Goal: Check status: Check status

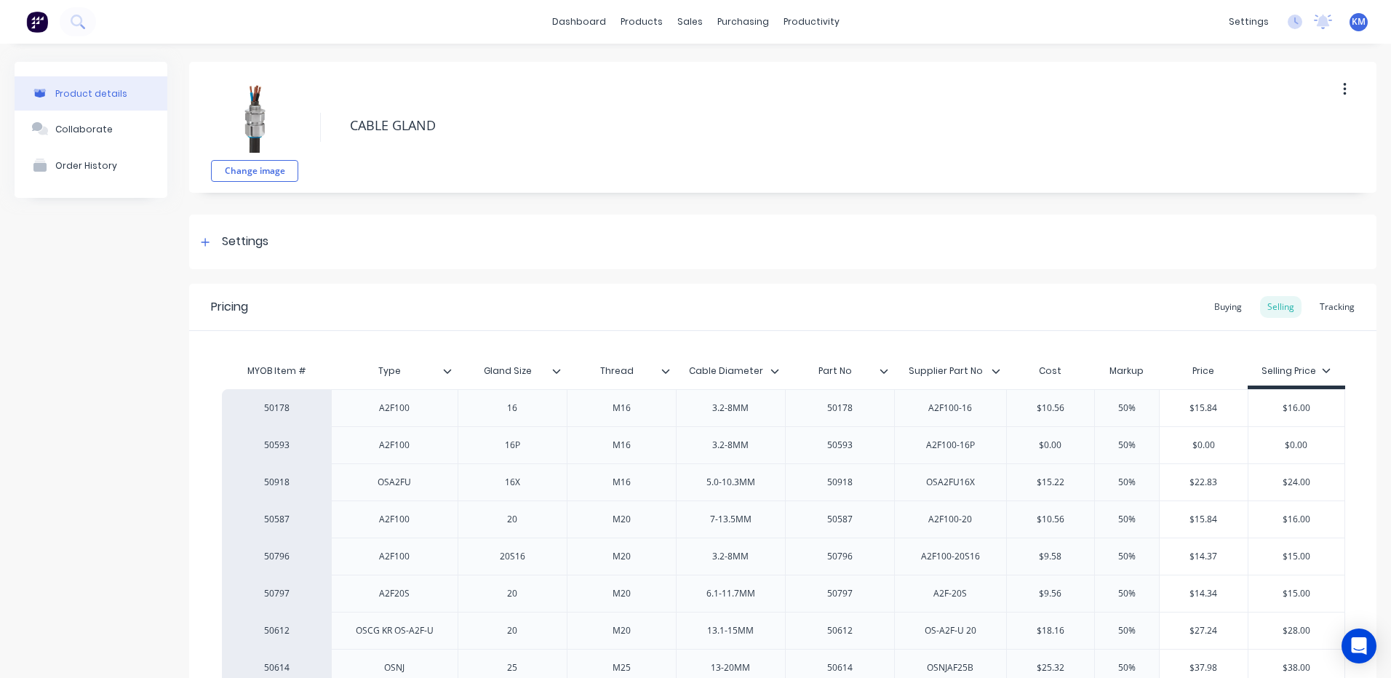
scroll to position [784, 0]
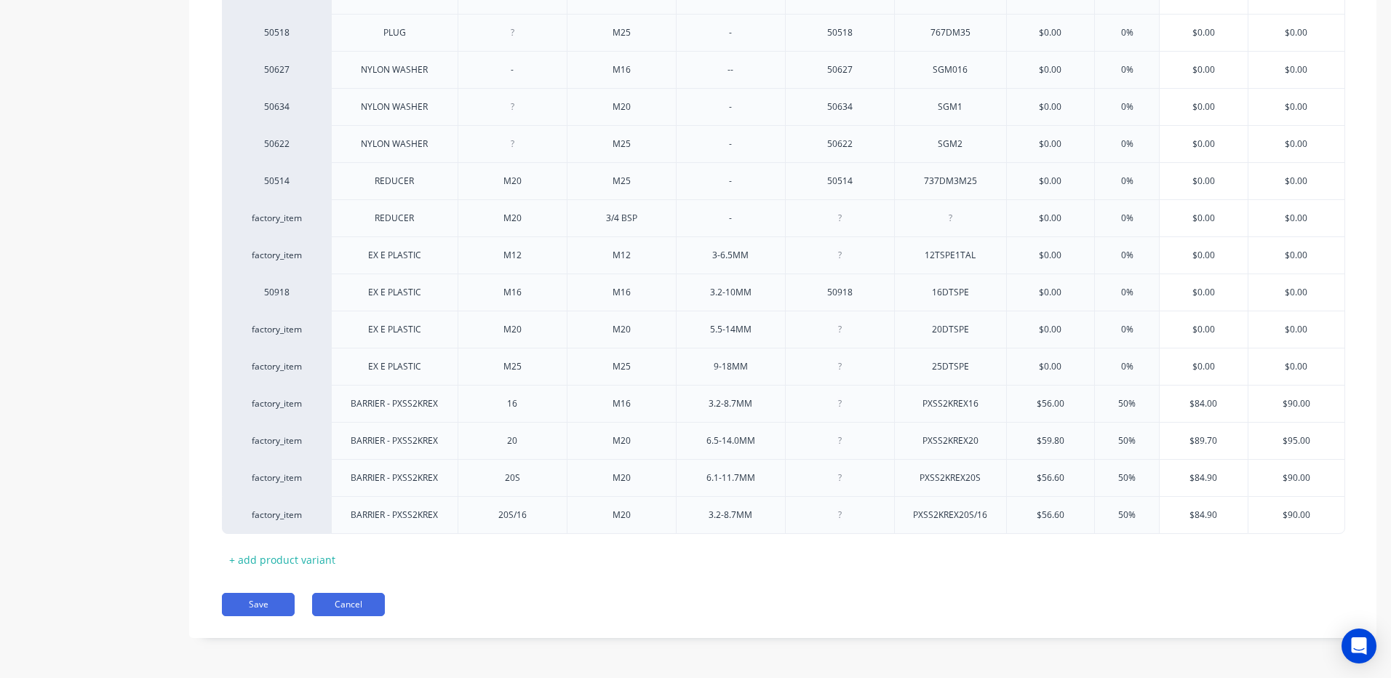
click at [336, 601] on button "Cancel" at bounding box center [348, 604] width 73 height 23
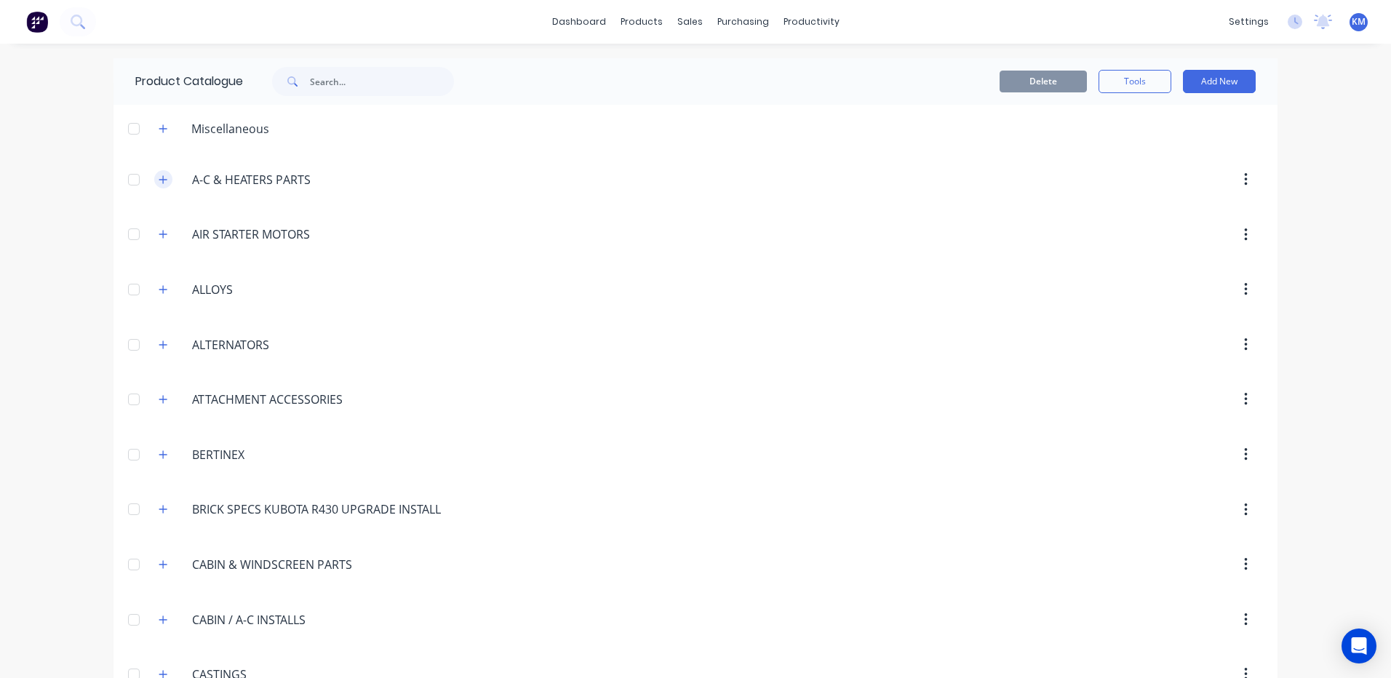
click at [162, 177] on icon "button" at bounding box center [163, 180] width 9 height 10
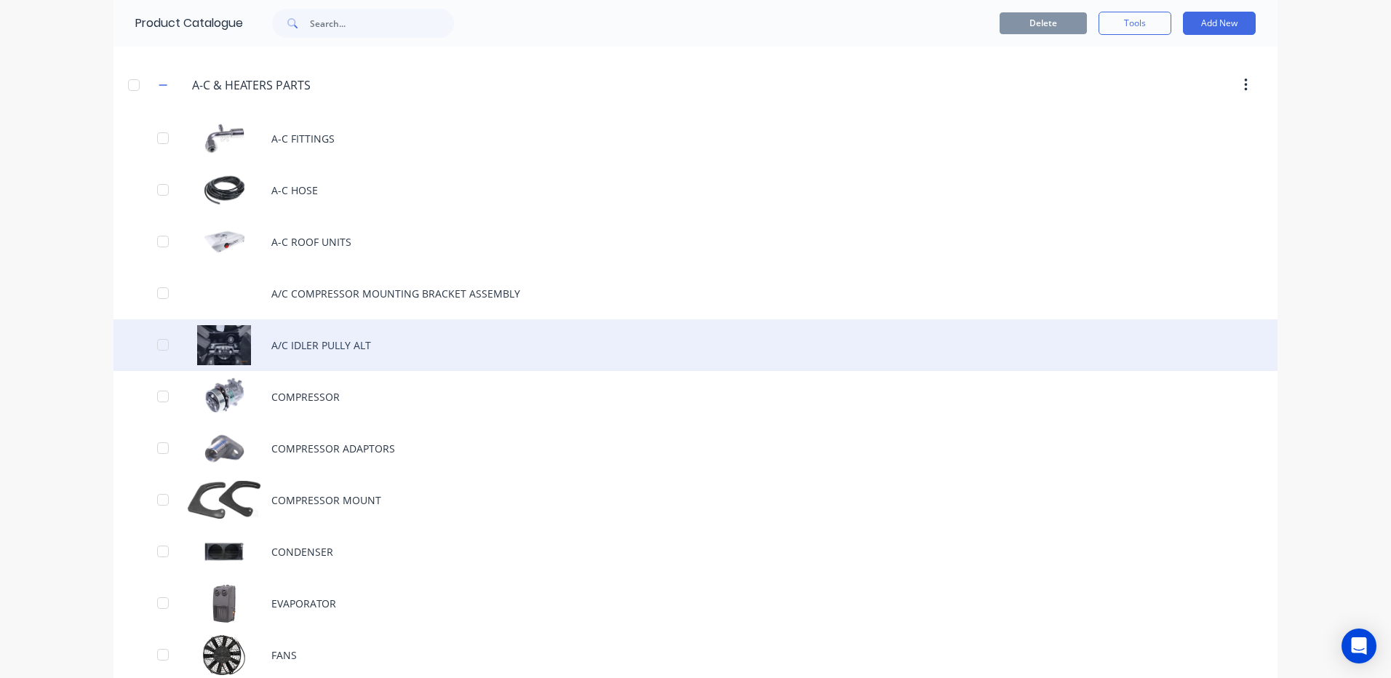
scroll to position [218, 0]
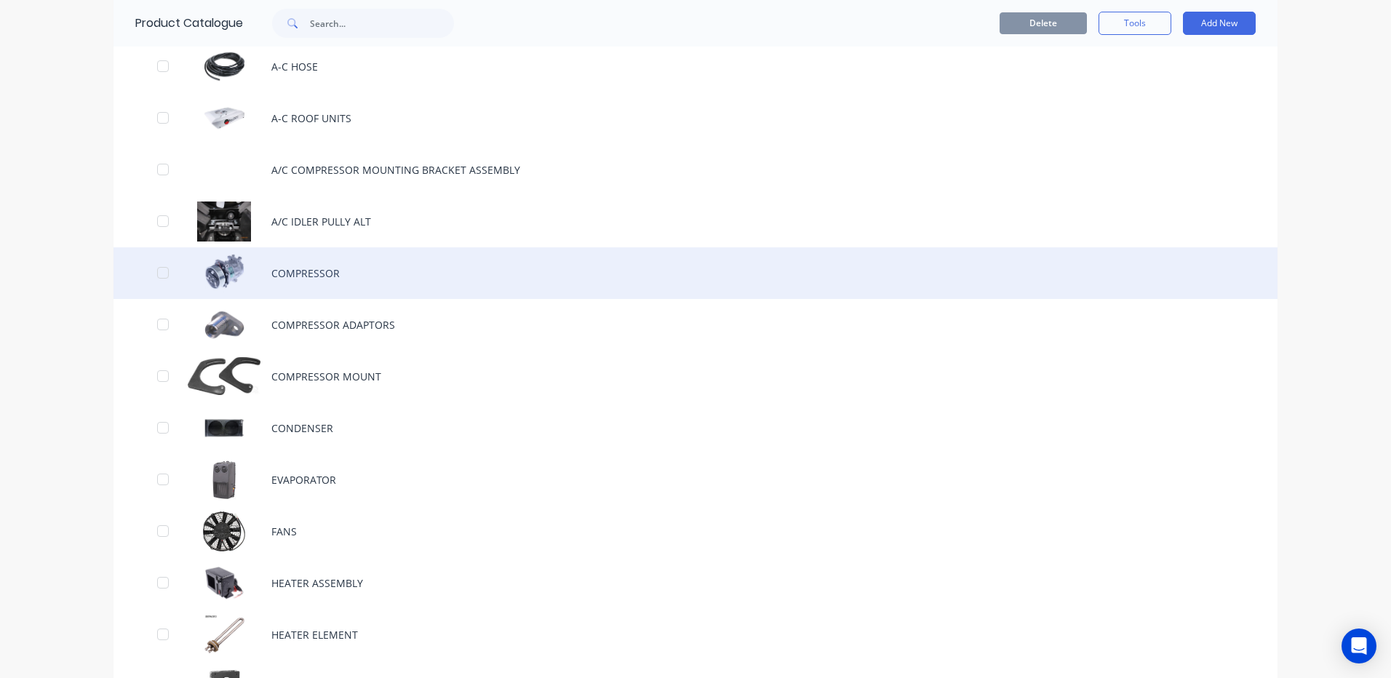
click at [360, 254] on div "COMPRESSOR" at bounding box center [695, 273] width 1164 height 52
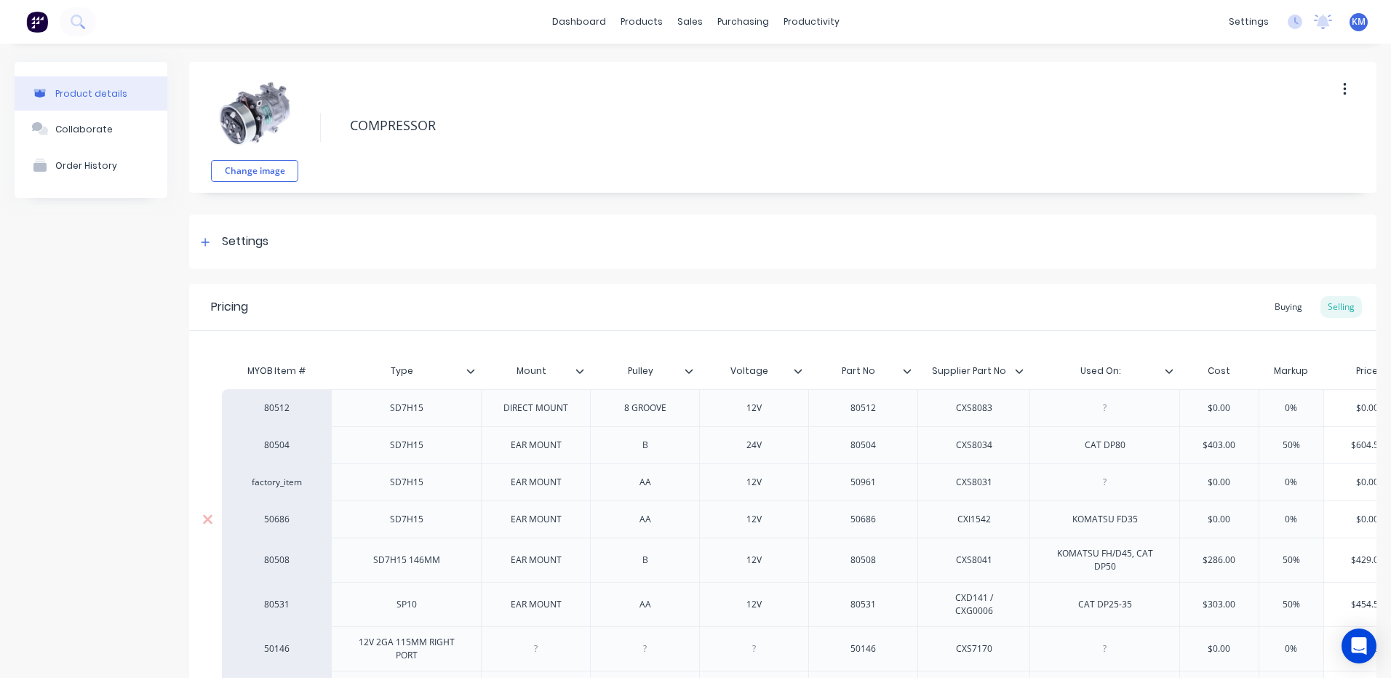
type textarea "x"
click at [744, 68] on link "Purchase Orders" at bounding box center [798, 69] width 193 height 29
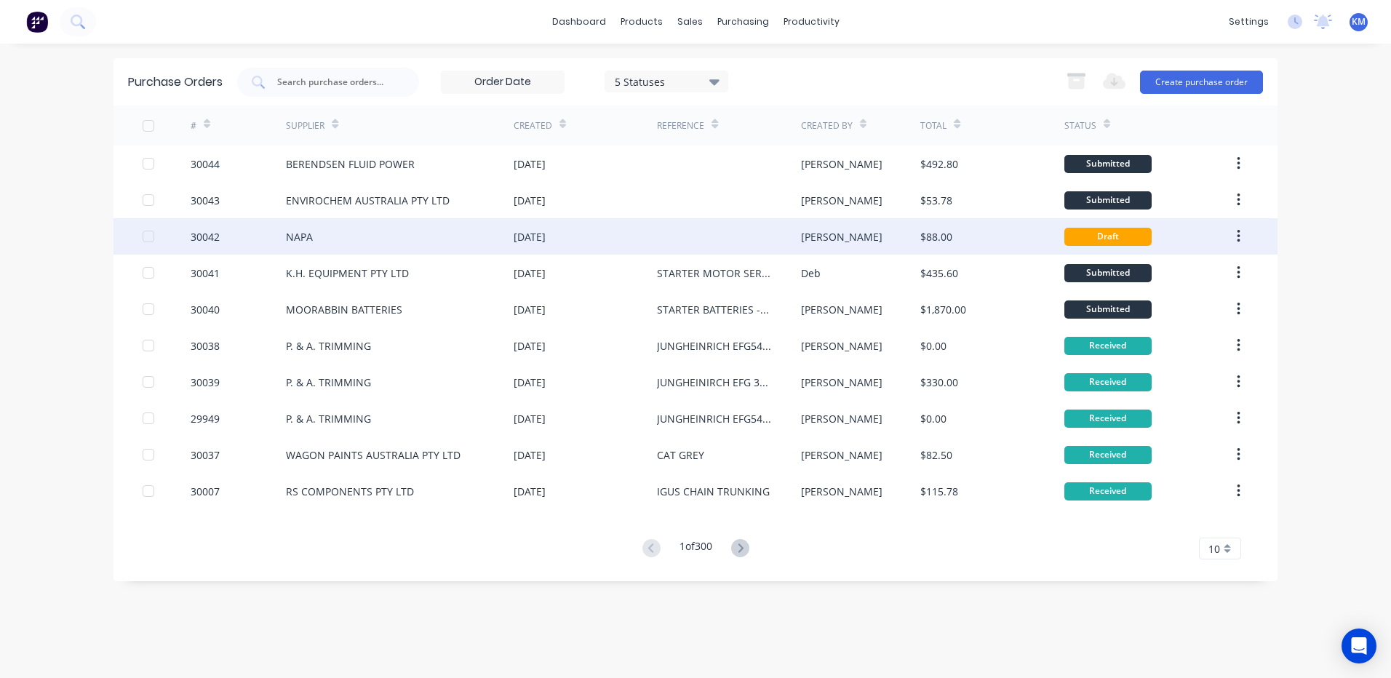
click at [674, 235] on div at bounding box center [728, 236] width 143 height 36
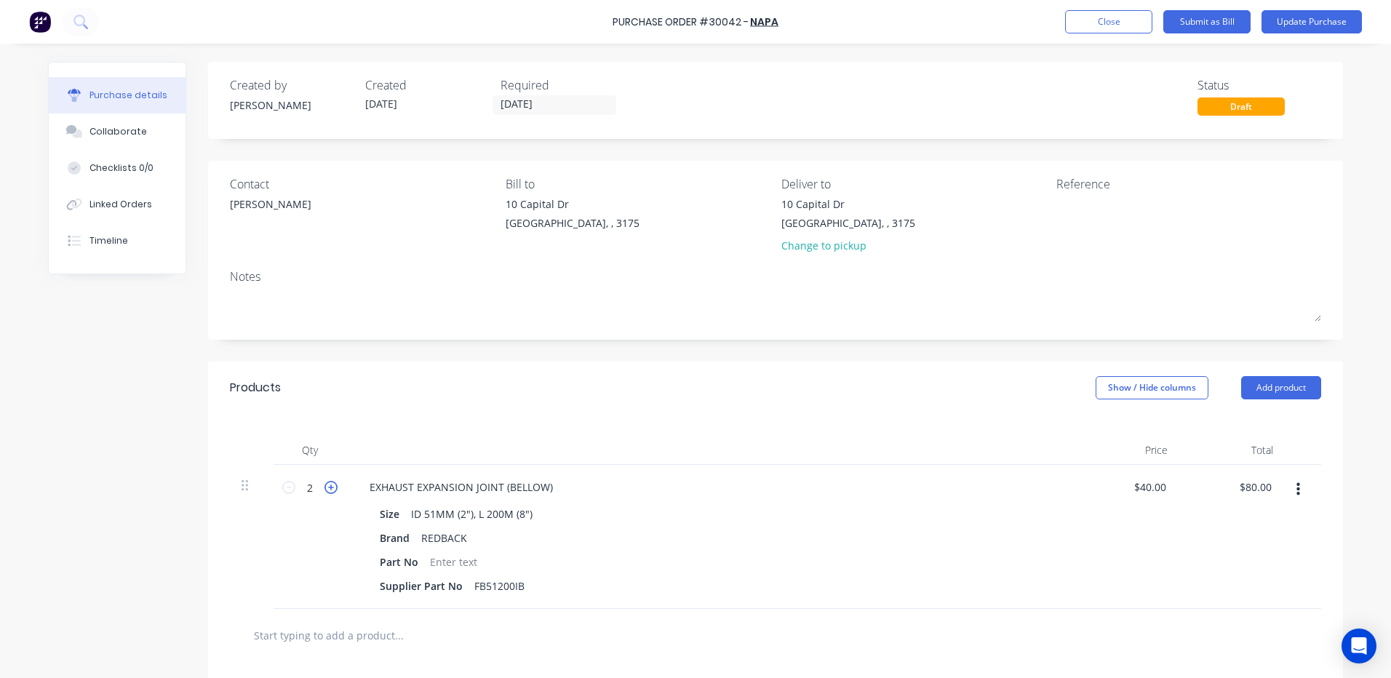
click at [327, 486] on icon at bounding box center [330, 487] width 13 height 13
type input "3"
type input "$120.00"
click at [327, 486] on icon at bounding box center [330, 487] width 13 height 13
type input "4"
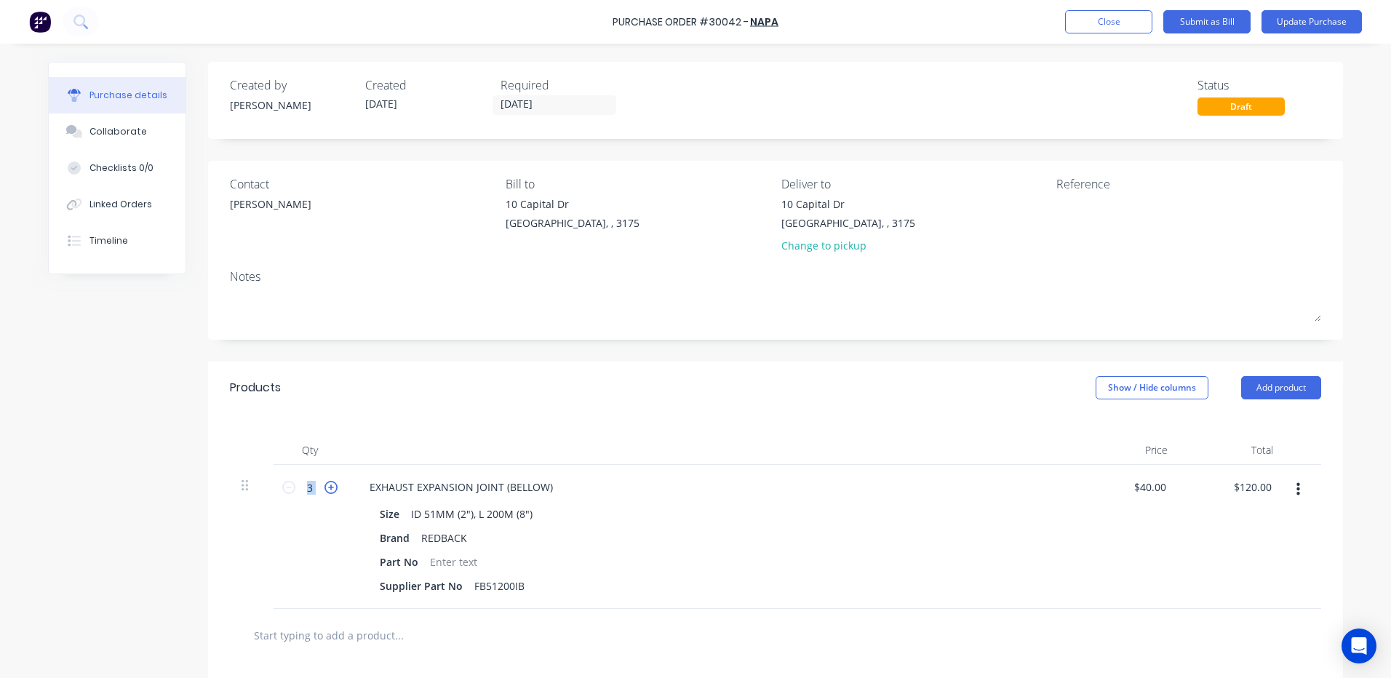
type input "$160.00"
click at [327, 486] on icon at bounding box center [330, 487] width 13 height 13
type input "5"
type input "$200.00"
click at [327, 486] on icon at bounding box center [330, 487] width 13 height 13
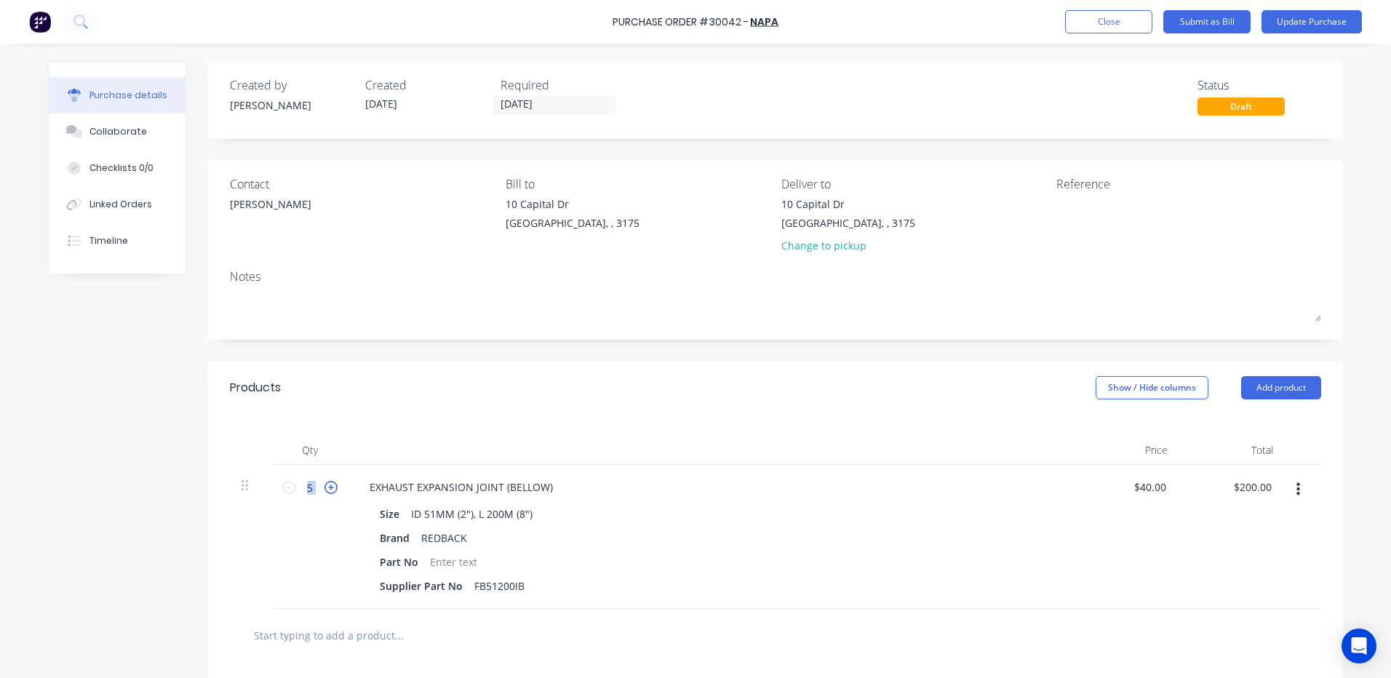
type input "6"
type input "$240.00"
click at [327, 486] on icon at bounding box center [330, 487] width 13 height 13
type input "7"
type input "$280.00"
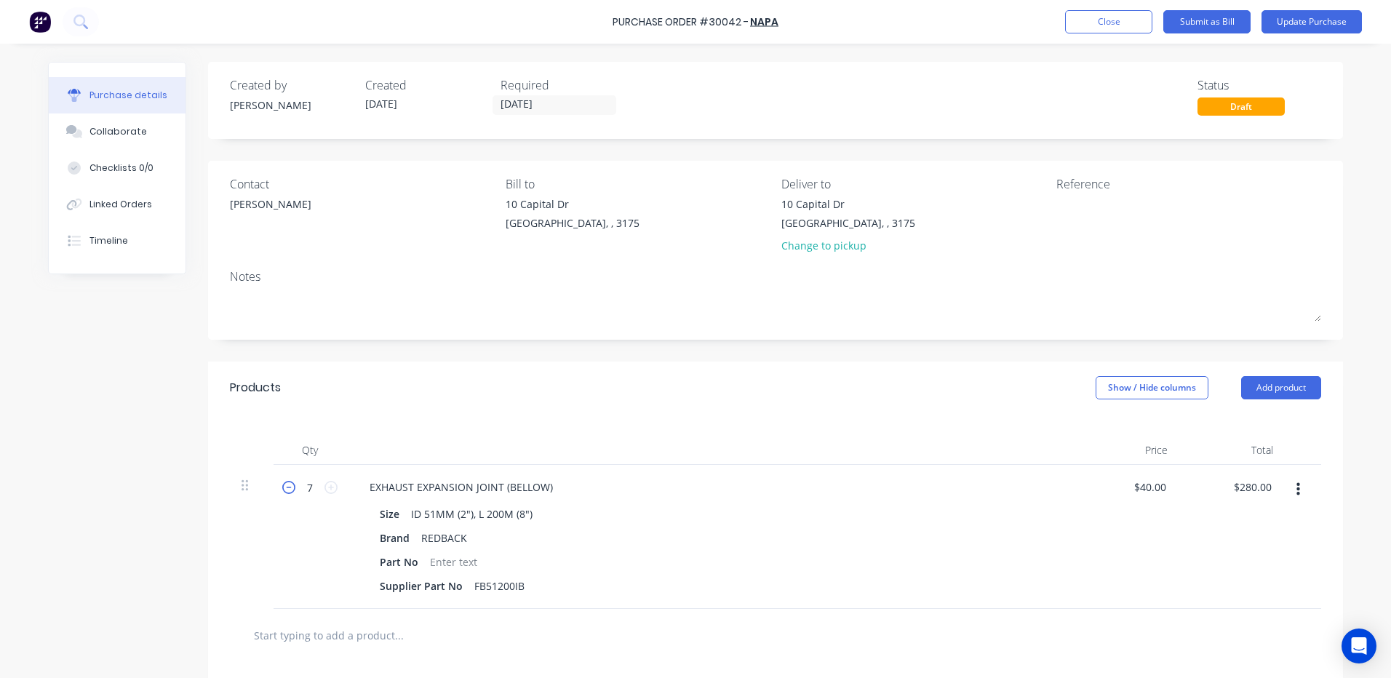
click at [282, 486] on icon at bounding box center [288, 487] width 13 height 13
type input "6"
type input "$240.00"
click at [1077, 212] on textarea at bounding box center [1147, 212] width 182 height 33
type textarea "2" EXPANSION JOI"
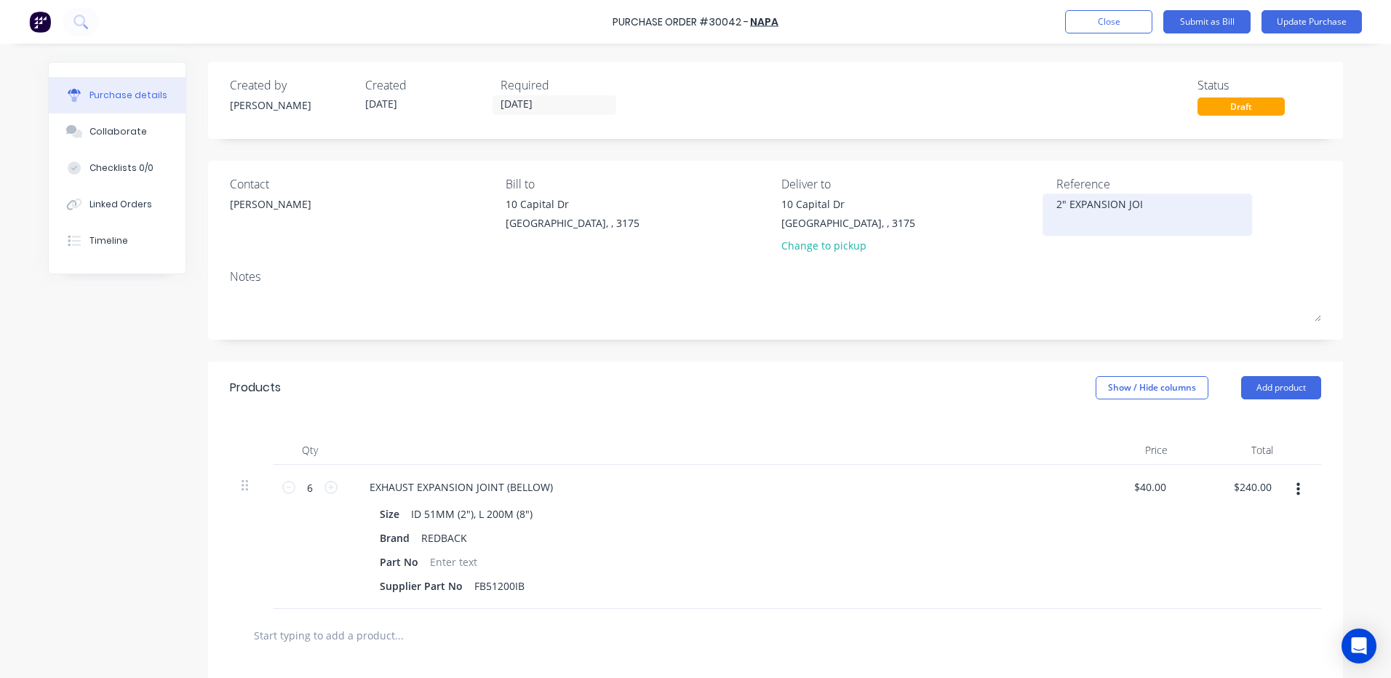
type textarea "x"
type textarea "2" EXPANSION JOIN"
type textarea "x"
type textarea "2" EXPANSION JOINT"
type textarea "x"
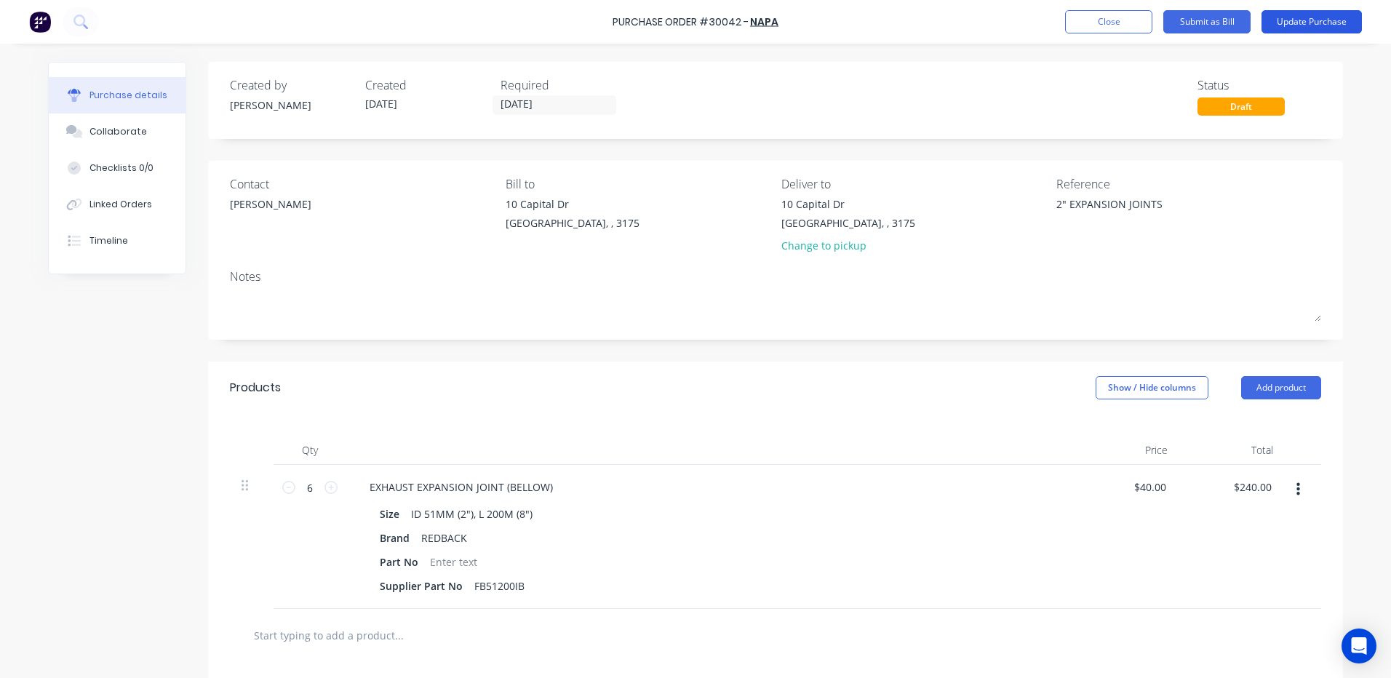
type textarea "2" EXPANSION JOINTS"
type textarea "x"
type textarea "2" EXPANSION JOINTS"
click at [1304, 28] on button "Update Purchase" at bounding box center [1311, 21] width 100 height 23
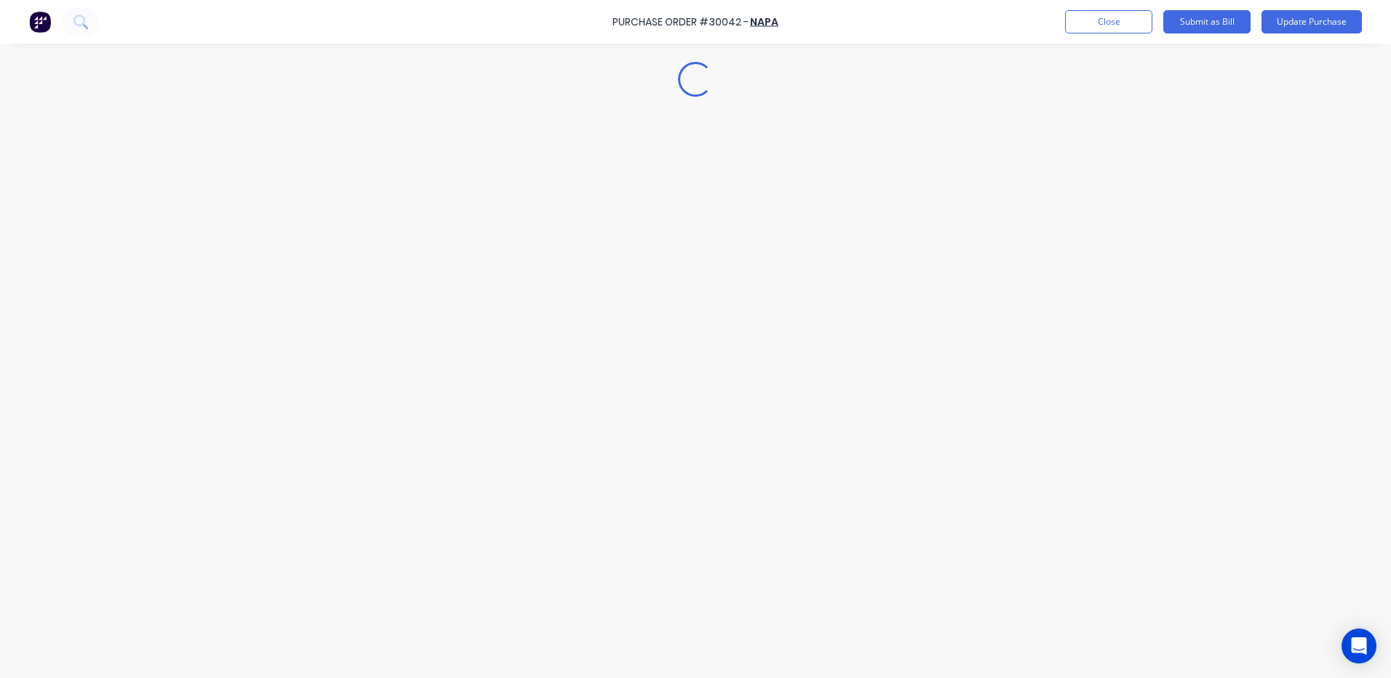
type textarea "x"
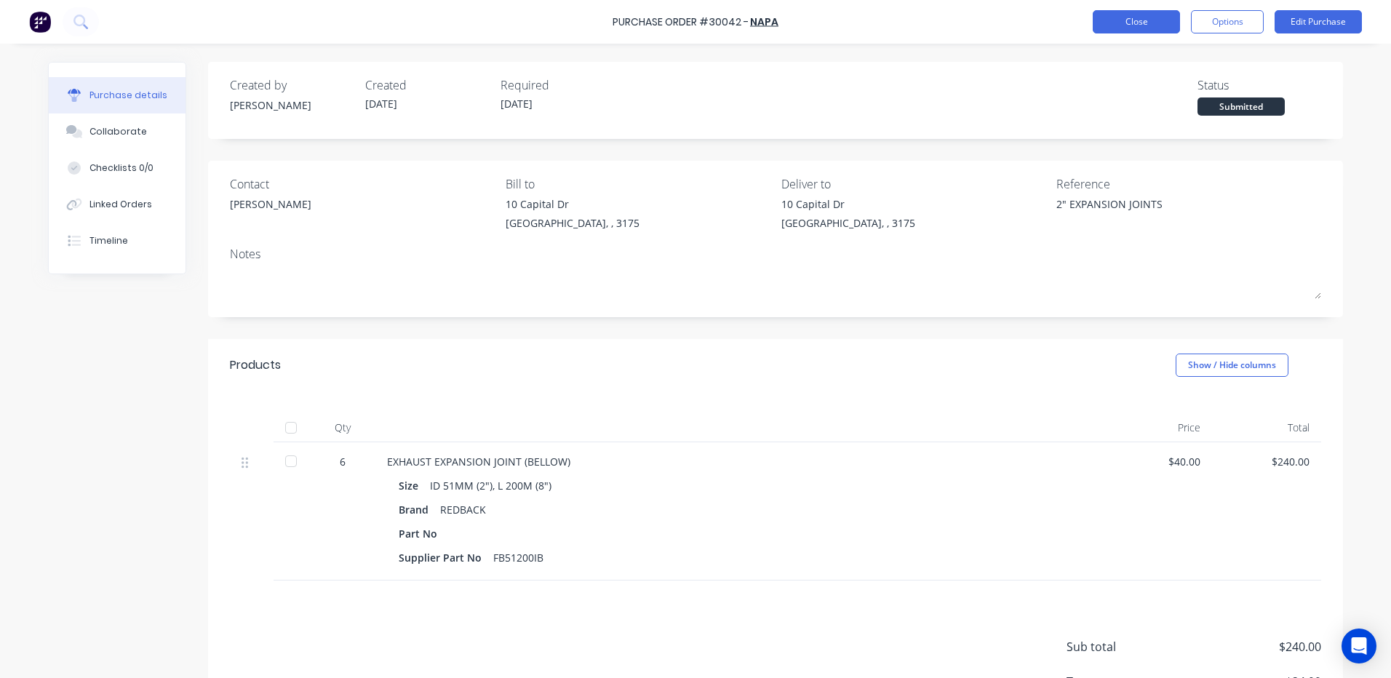
click at [1112, 28] on button "Close" at bounding box center [1136, 21] width 87 height 23
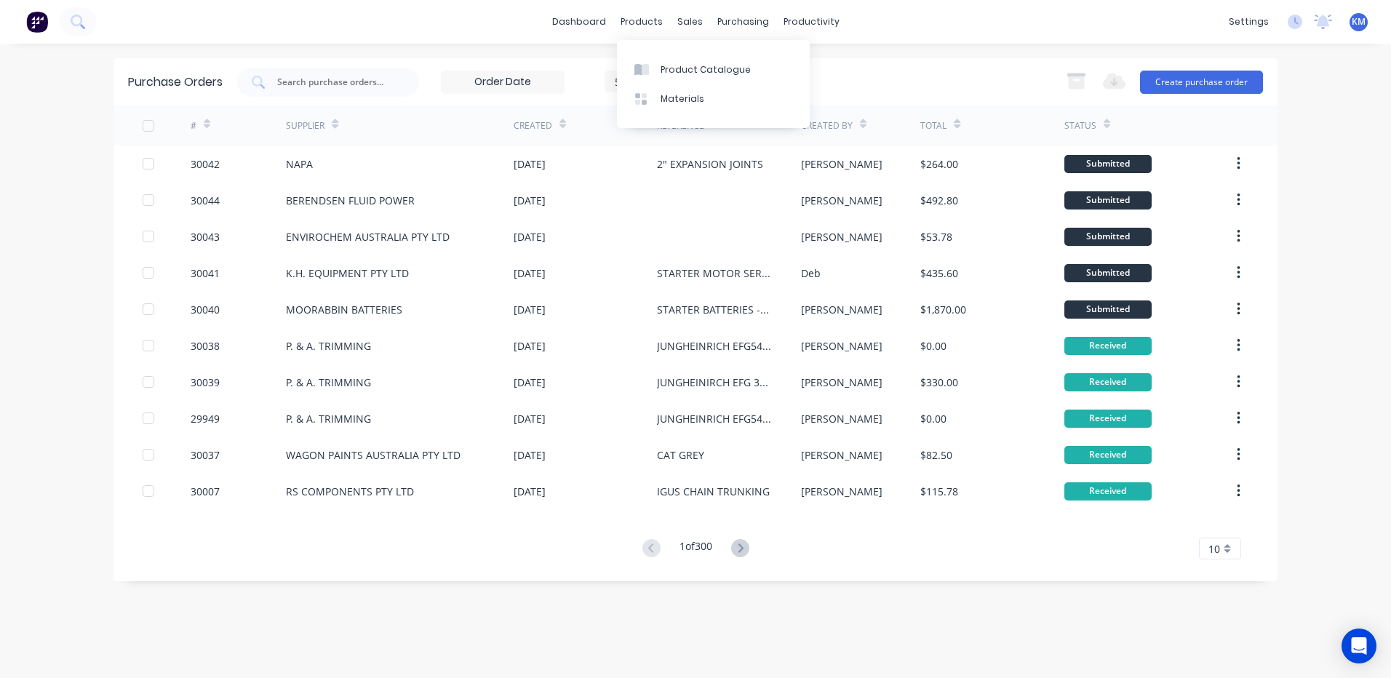
click at [639, 51] on div "Product Catalogue Materials" at bounding box center [713, 84] width 193 height 88
click at [642, 56] on link "Product Catalogue" at bounding box center [713, 69] width 193 height 29
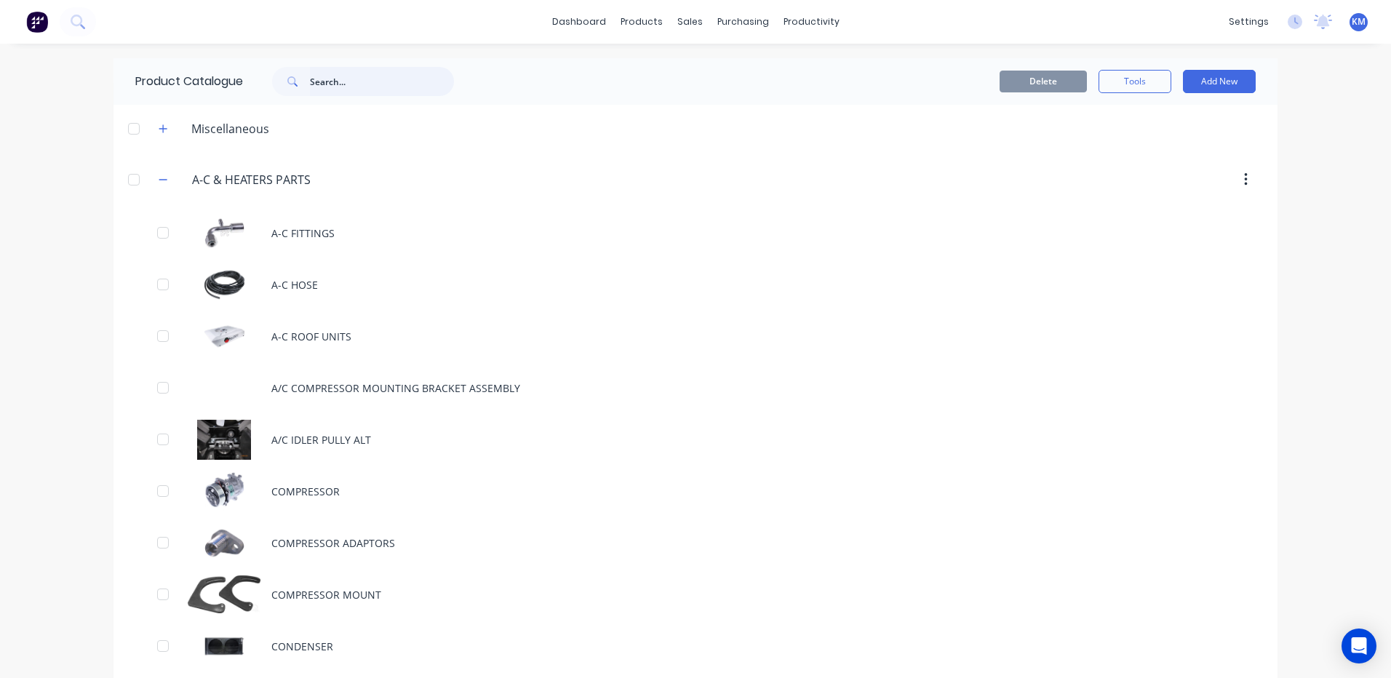
click at [368, 90] on input "text" at bounding box center [382, 81] width 144 height 29
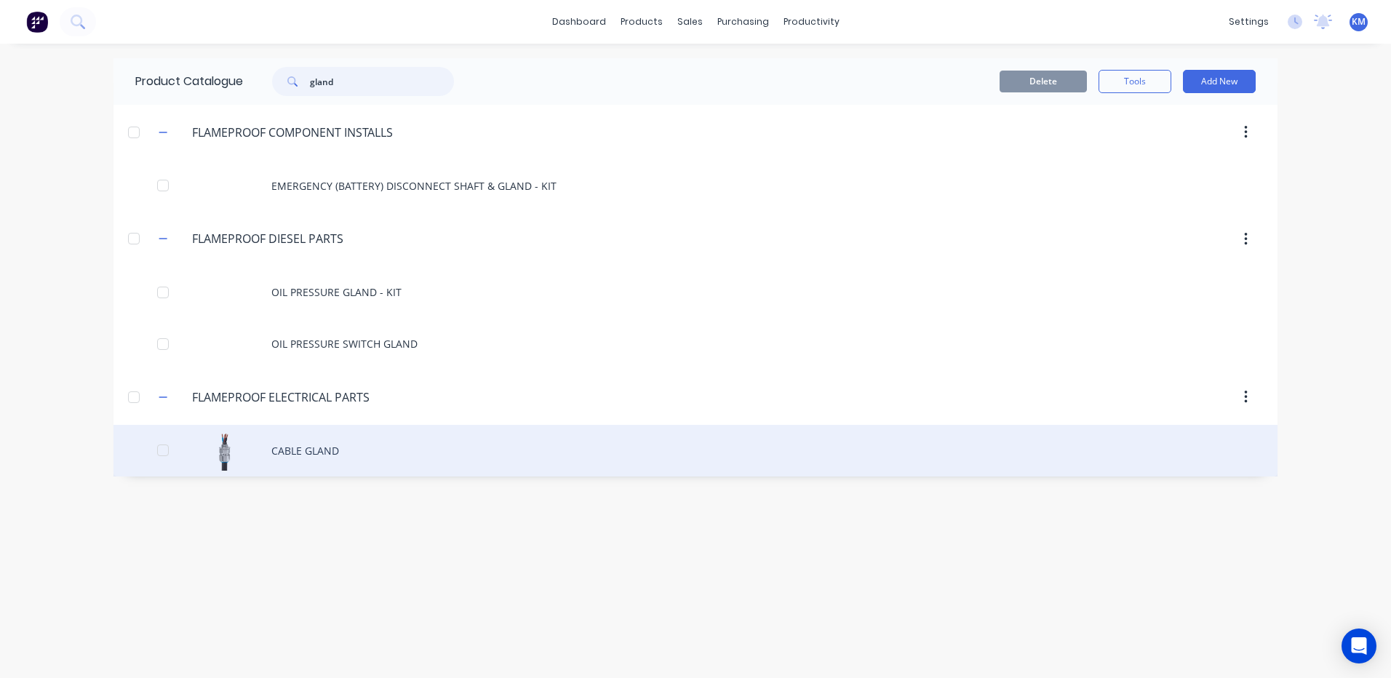
type input "gland"
click at [419, 448] on div "CABLE GLAND" at bounding box center [695, 451] width 1164 height 52
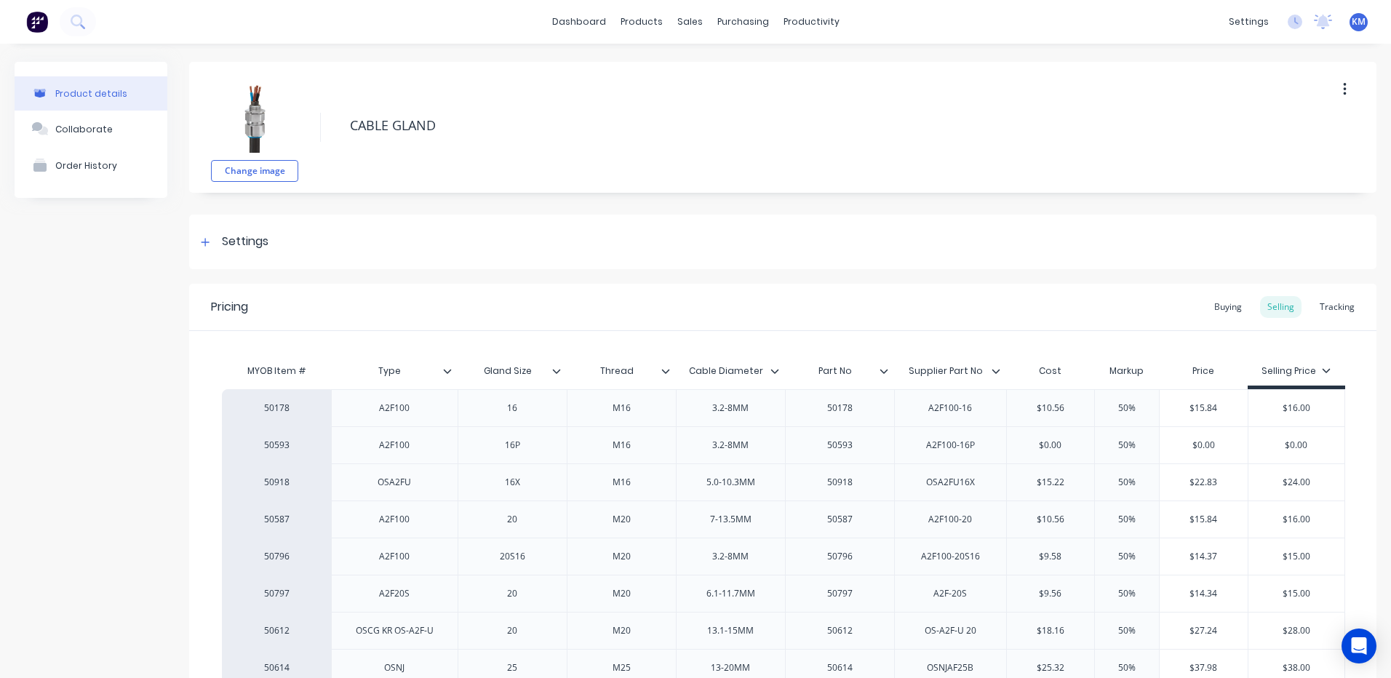
type textarea "x"
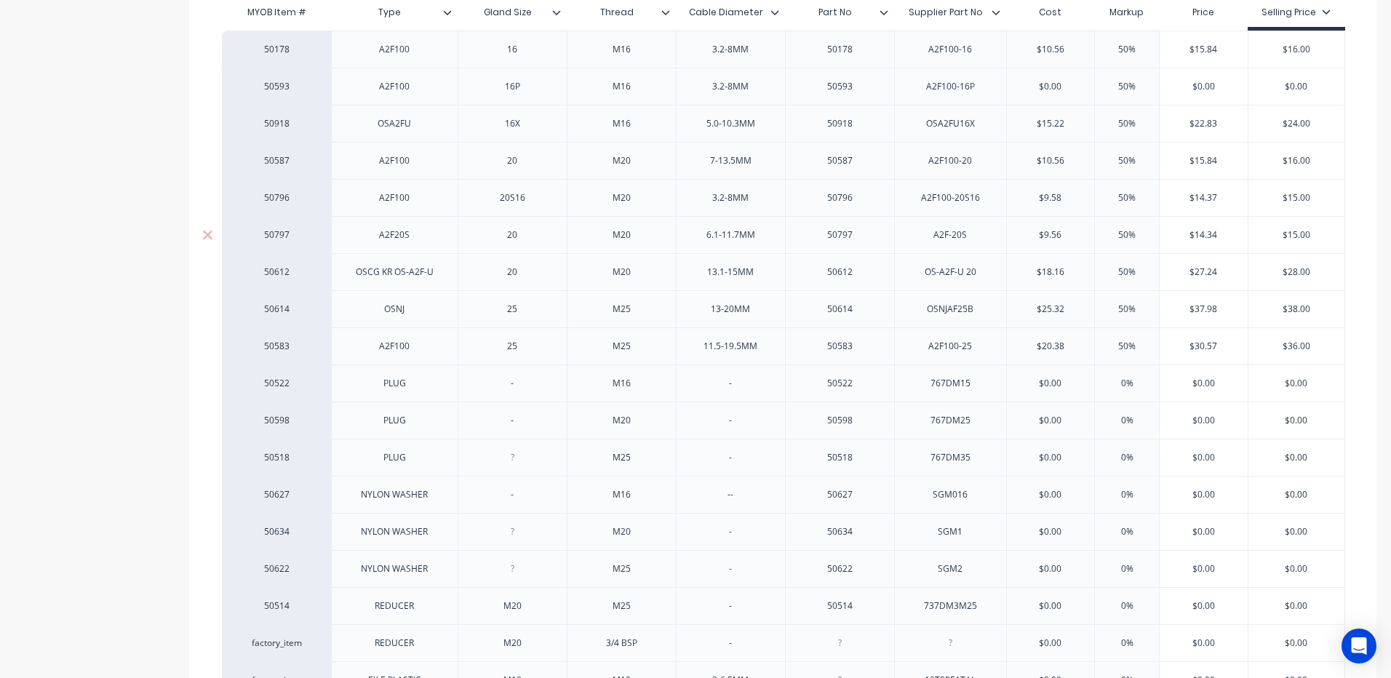
scroll to position [291, 0]
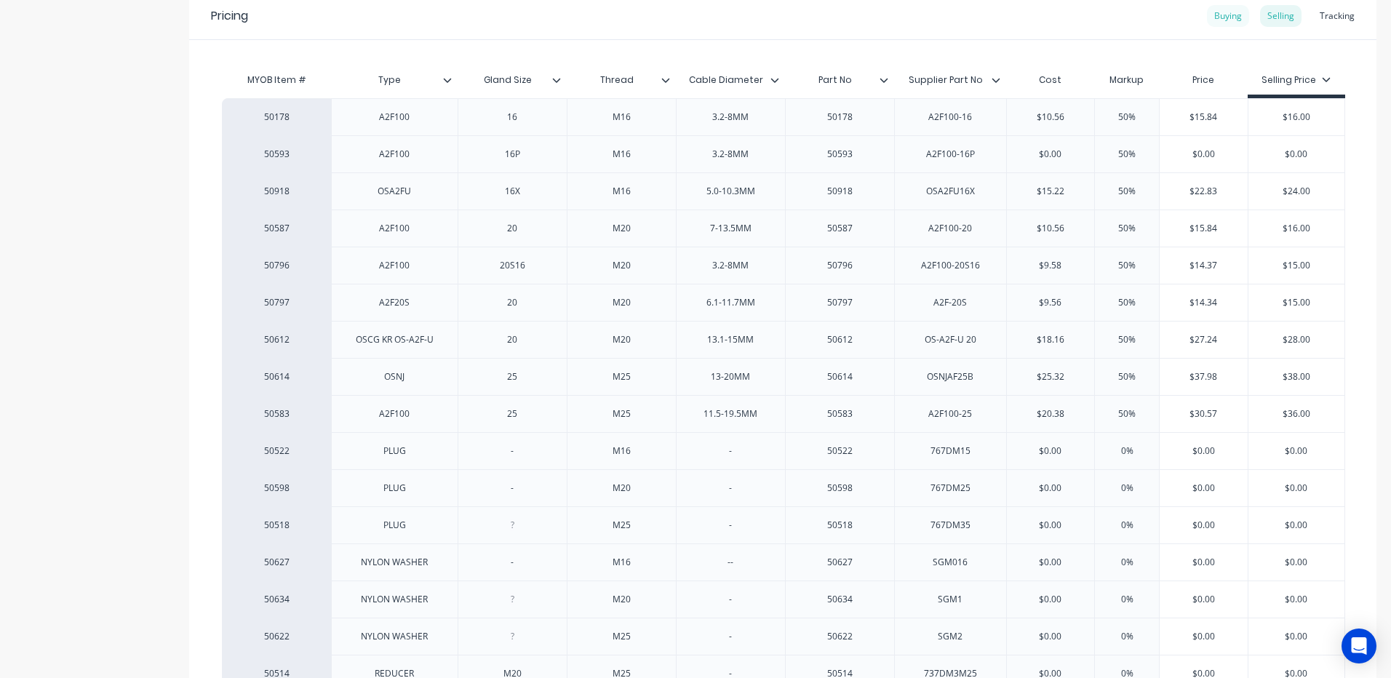
click at [1229, 9] on div "Buying" at bounding box center [1228, 16] width 42 height 22
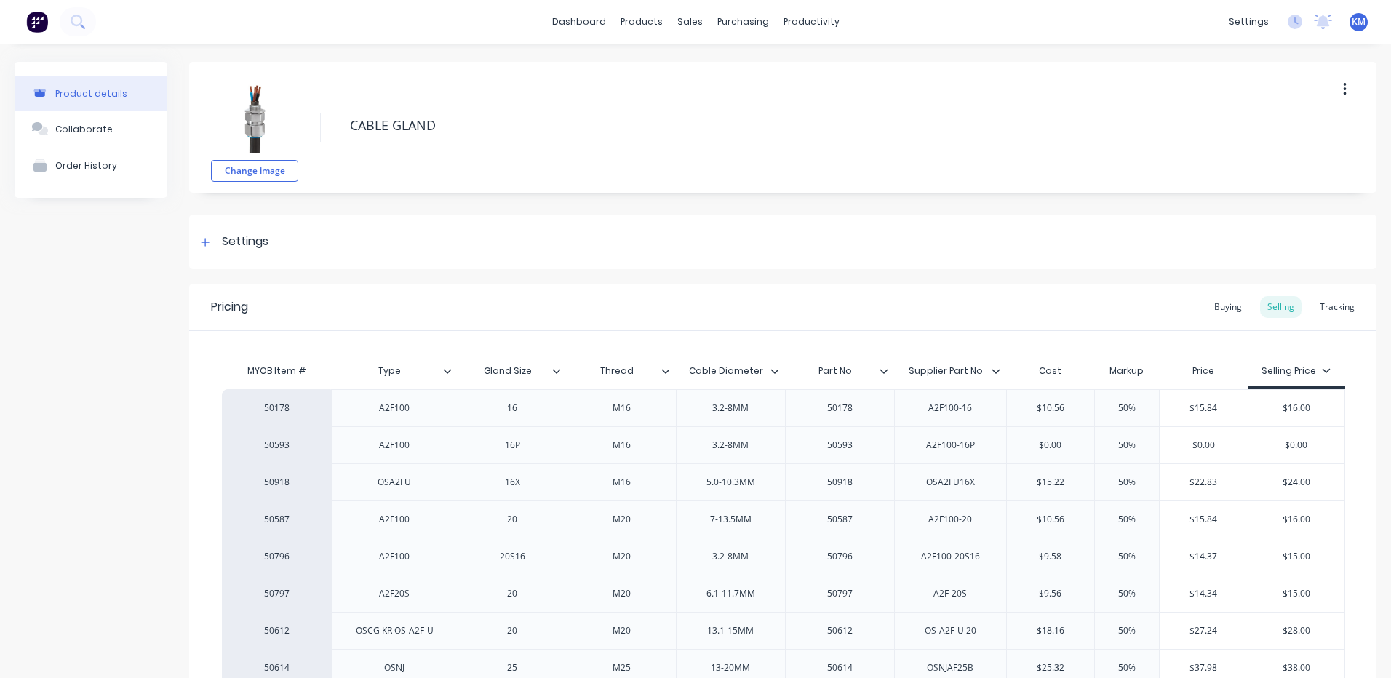
type textarea "x"
click at [1221, 297] on div "Buying" at bounding box center [1228, 307] width 42 height 22
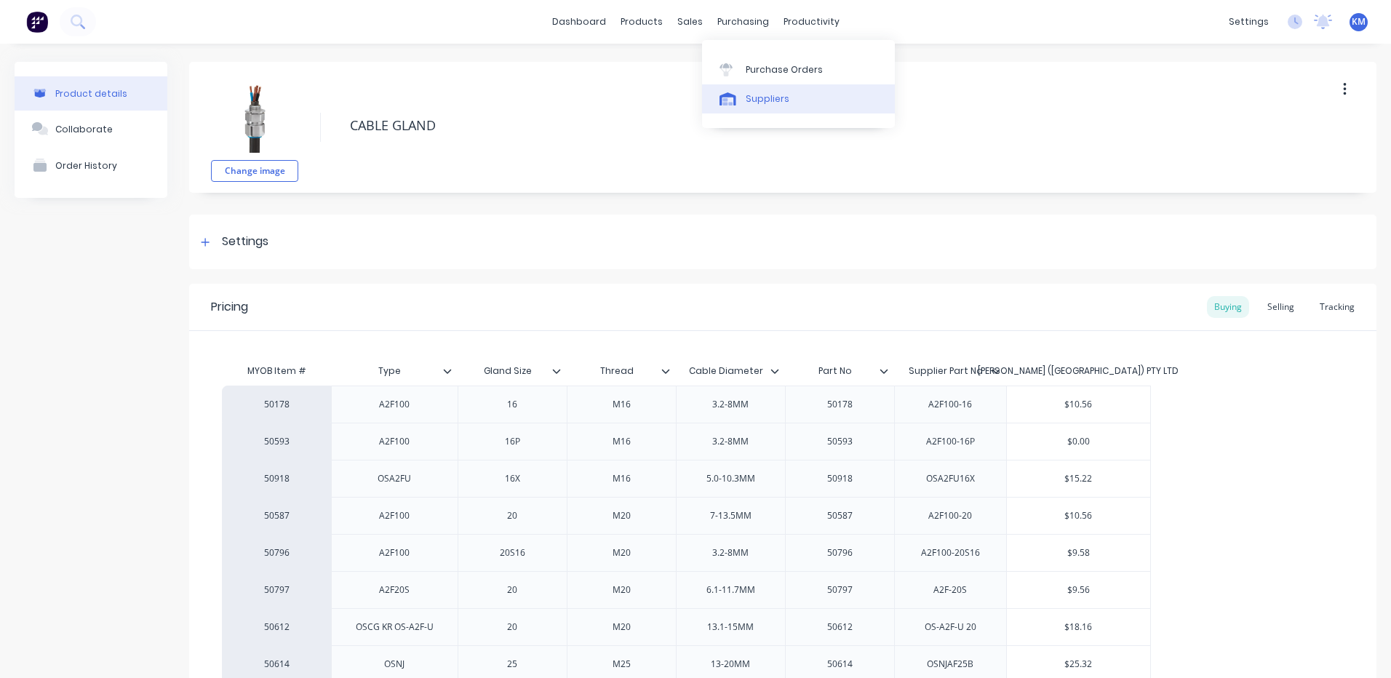
click at [739, 98] on div at bounding box center [730, 98] width 22 height 13
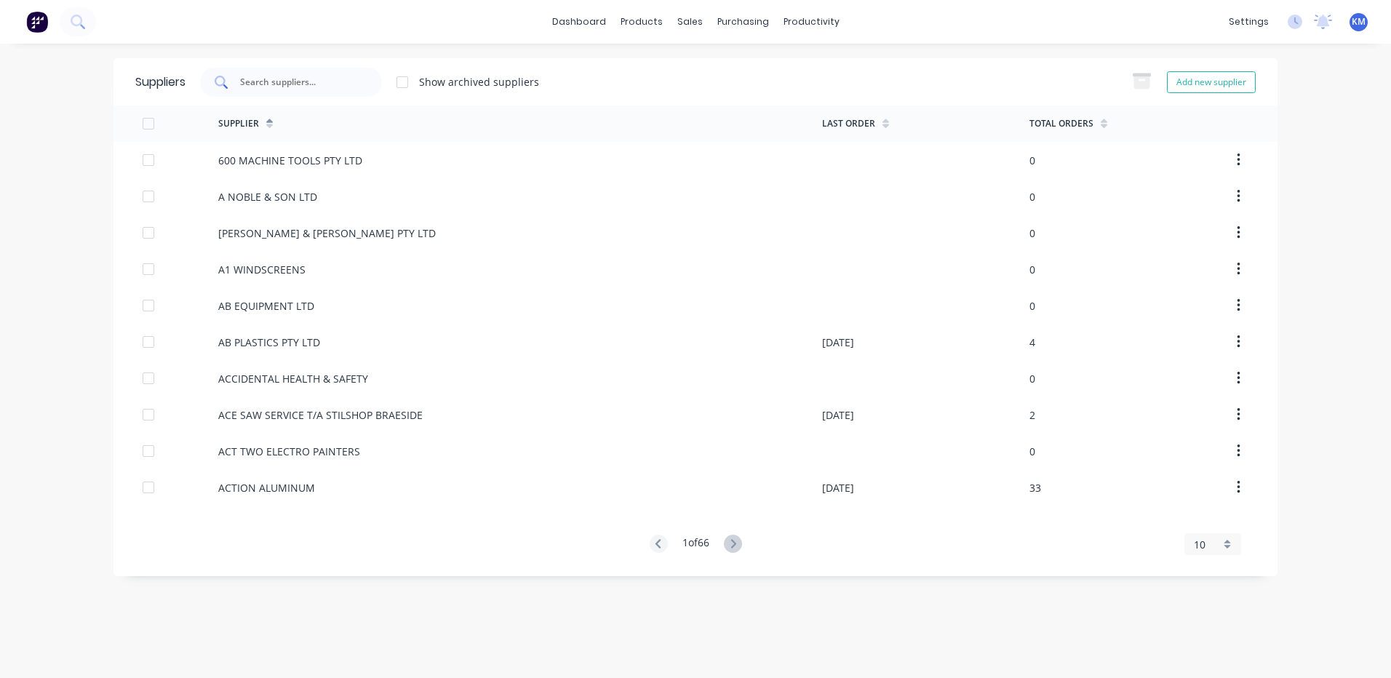
click at [345, 81] on input "text" at bounding box center [299, 82] width 121 height 15
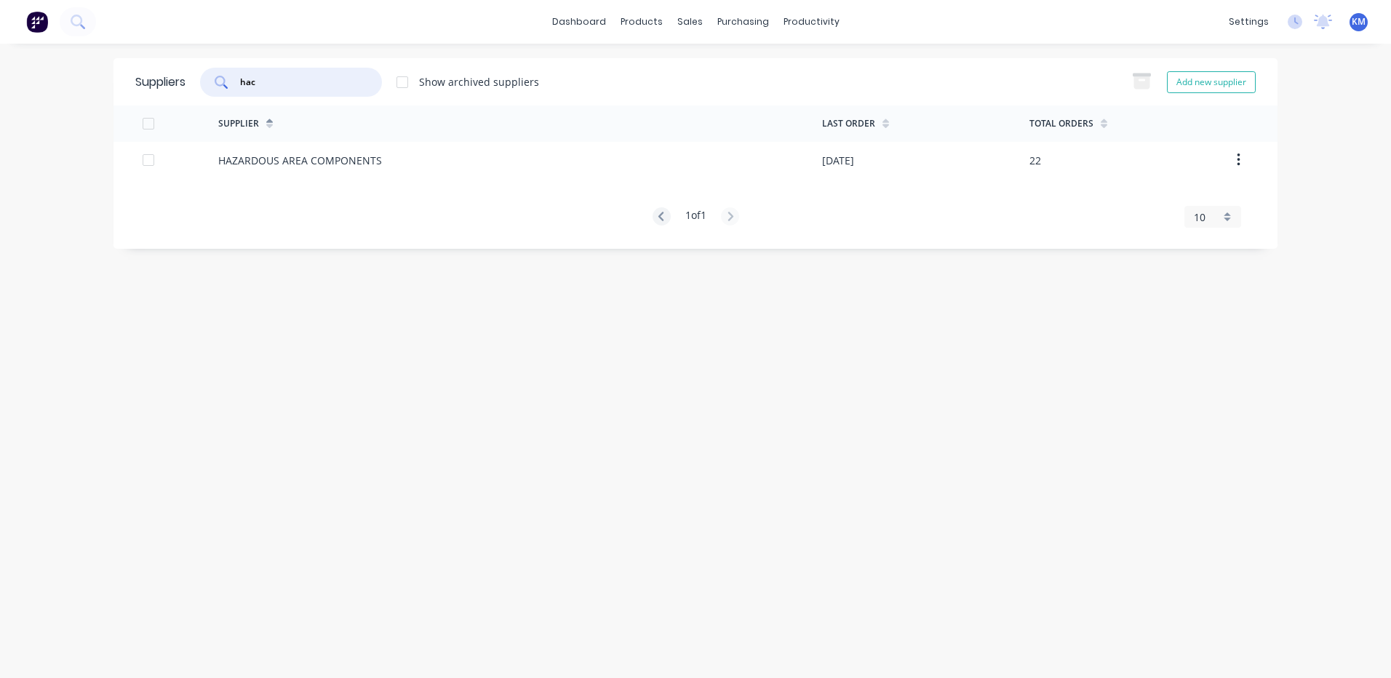
type input "hac"
click at [348, 157] on div "HAZARDOUS AREA COMPONENTS" at bounding box center [300, 160] width 164 height 15
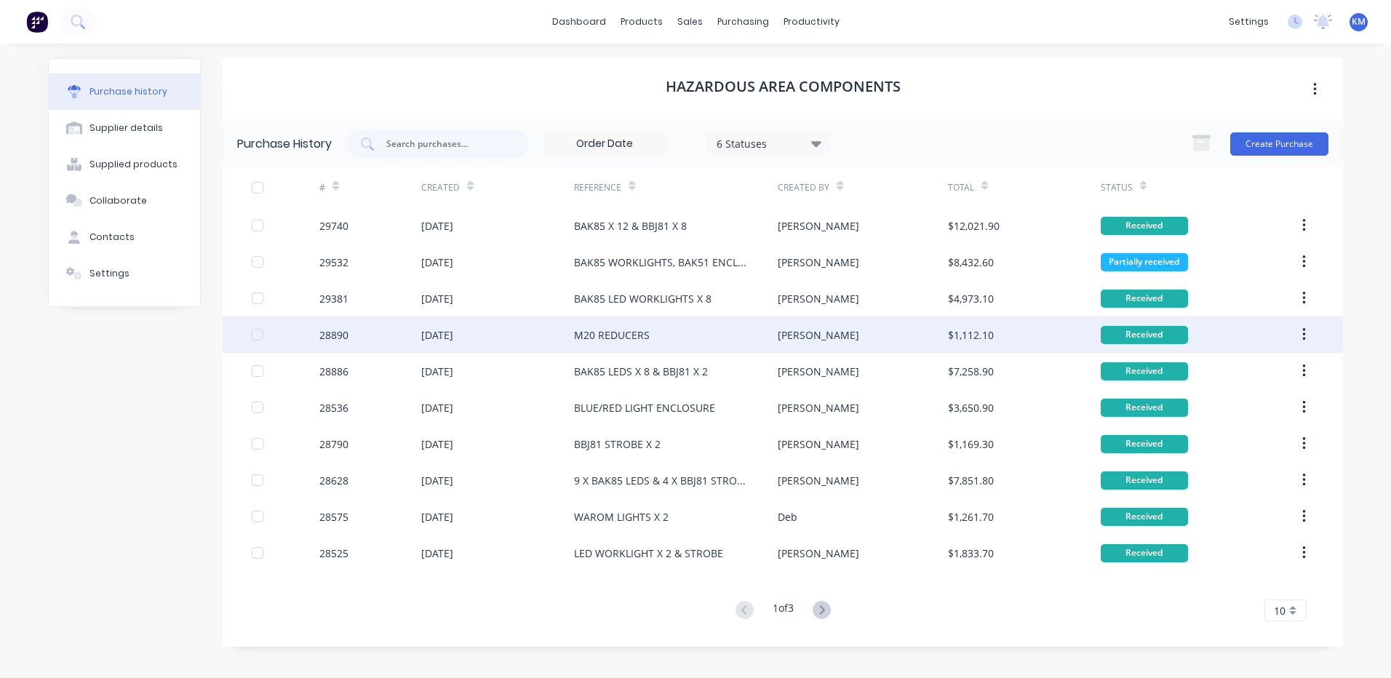
click at [698, 336] on div "M20 REDUCERS" at bounding box center [676, 334] width 204 height 36
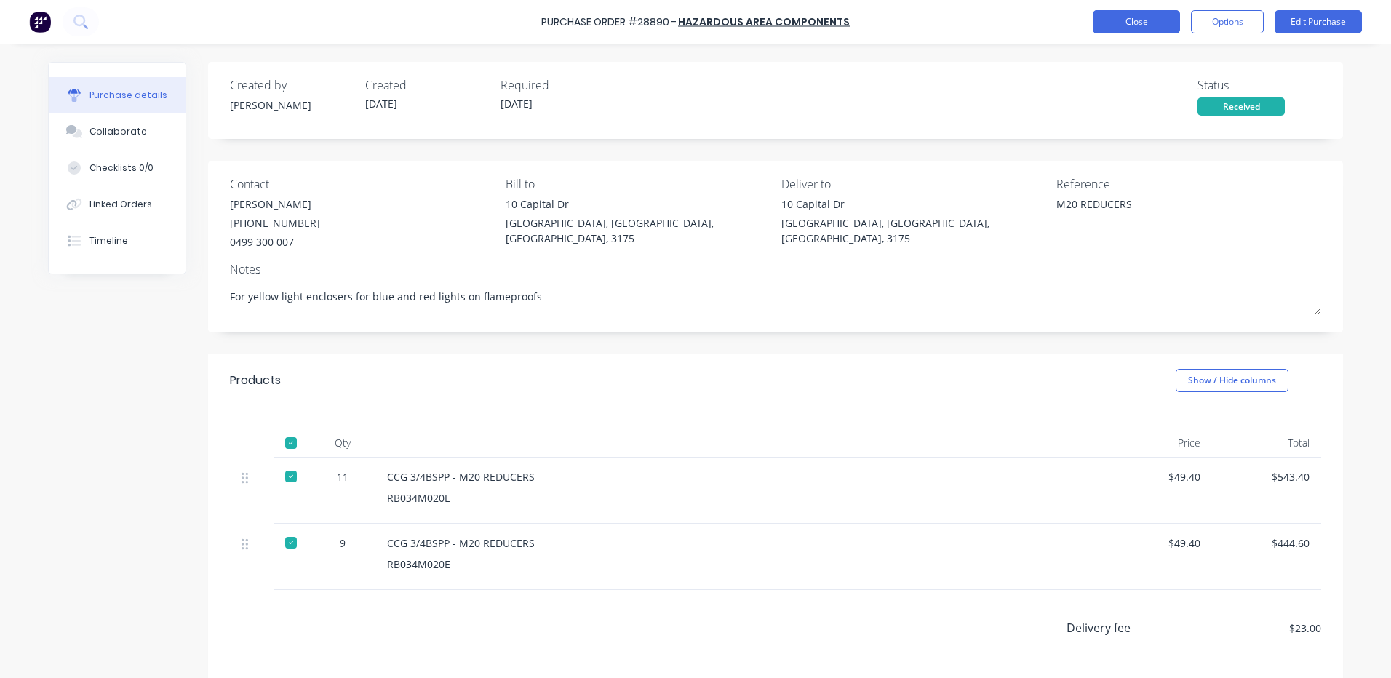
click at [1152, 13] on button "Close" at bounding box center [1136, 21] width 87 height 23
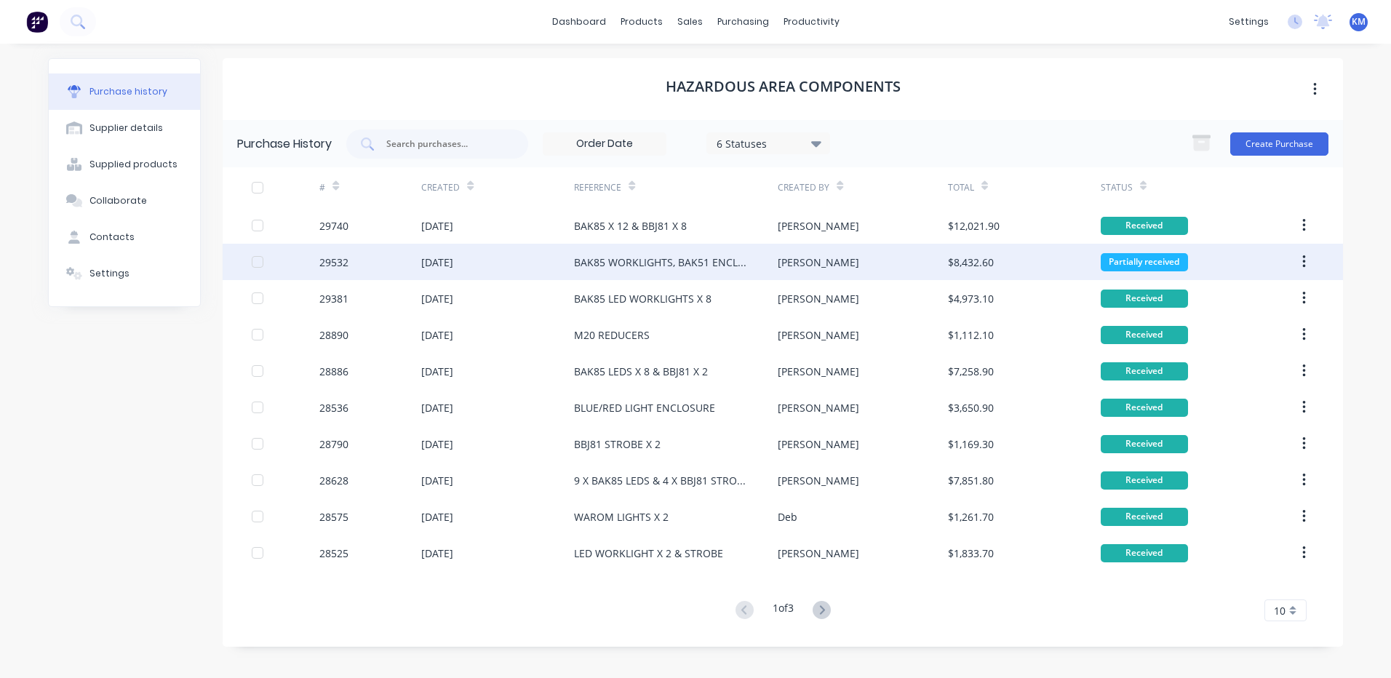
click at [853, 260] on div "[PERSON_NAME]" at bounding box center [863, 262] width 170 height 36
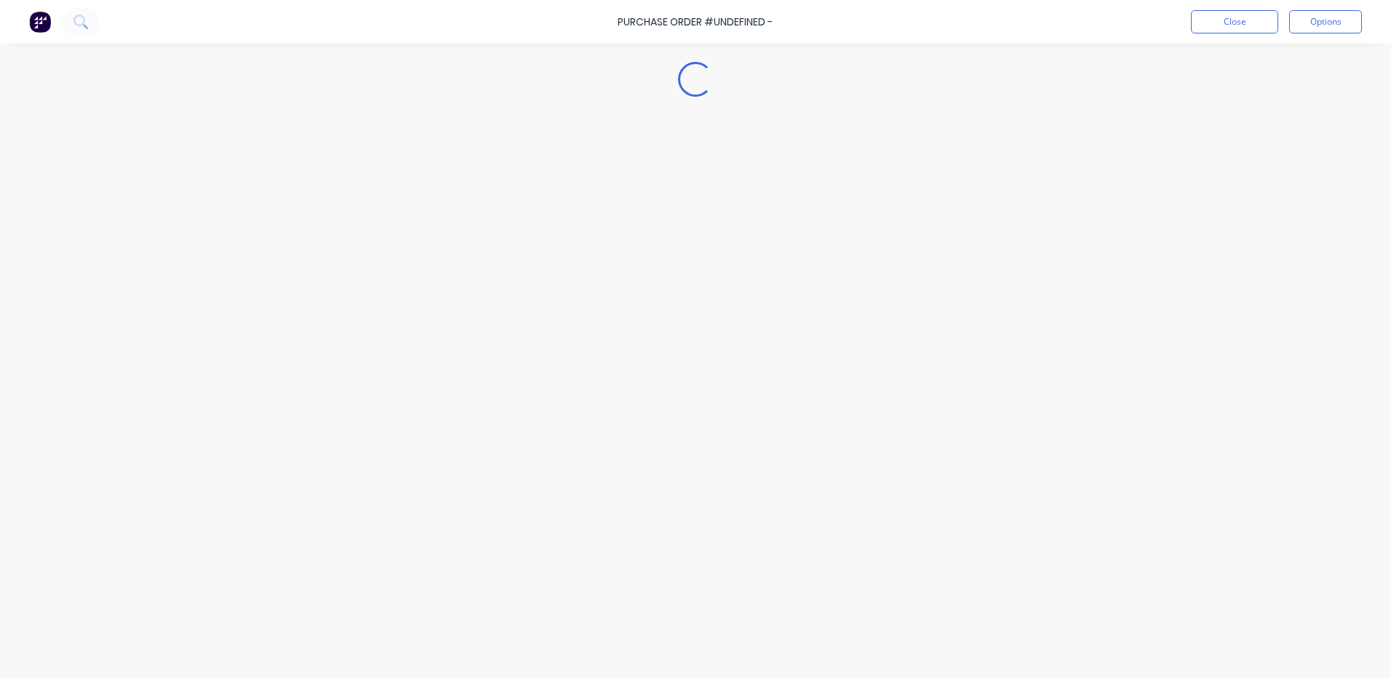
type textarea "x"
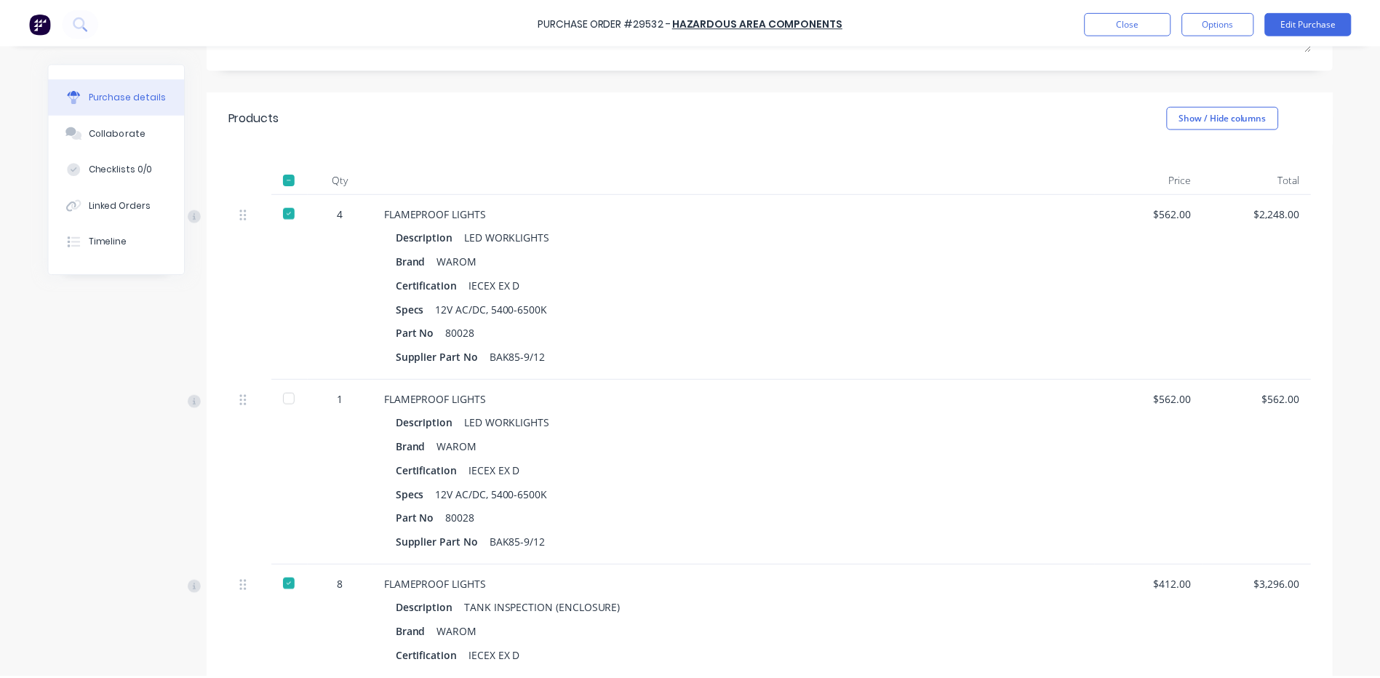
scroll to position [145, 0]
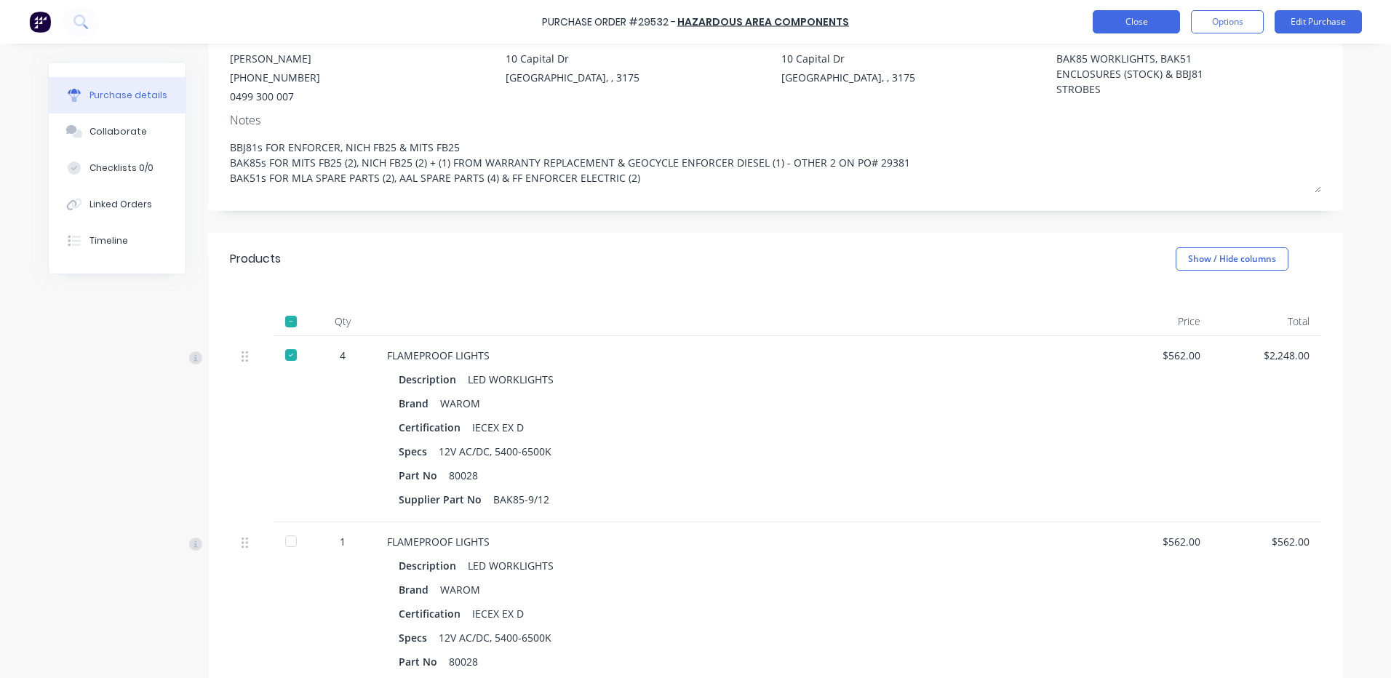
click at [1104, 26] on button "Close" at bounding box center [1136, 21] width 87 height 23
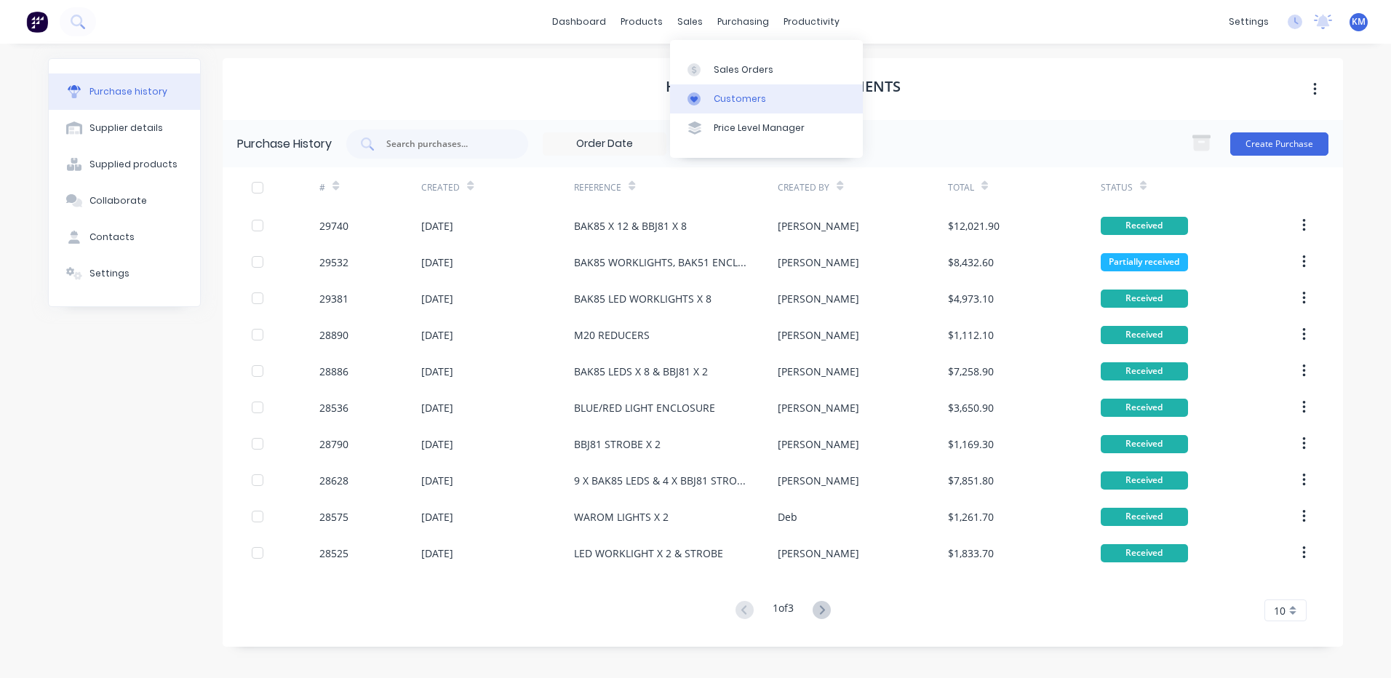
click at [709, 95] on link "Customers" at bounding box center [766, 98] width 193 height 29
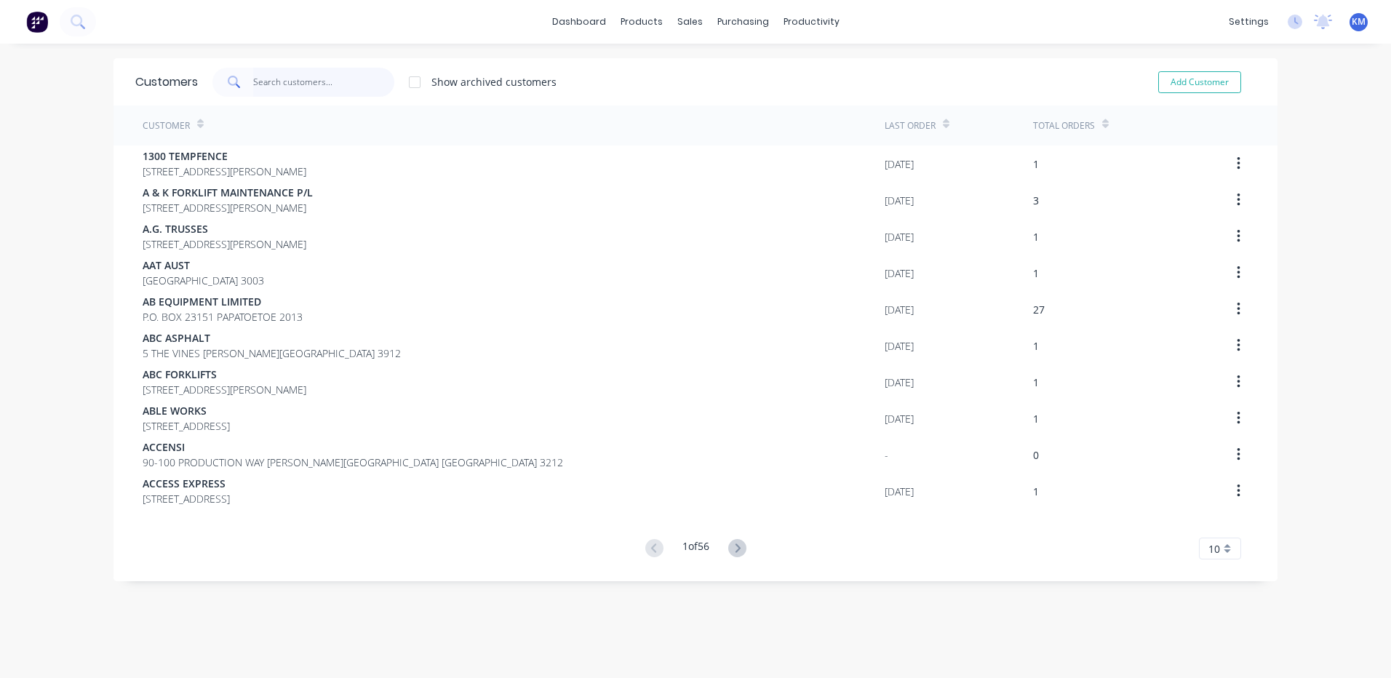
click at [292, 74] on input "text" at bounding box center [324, 82] width 142 height 29
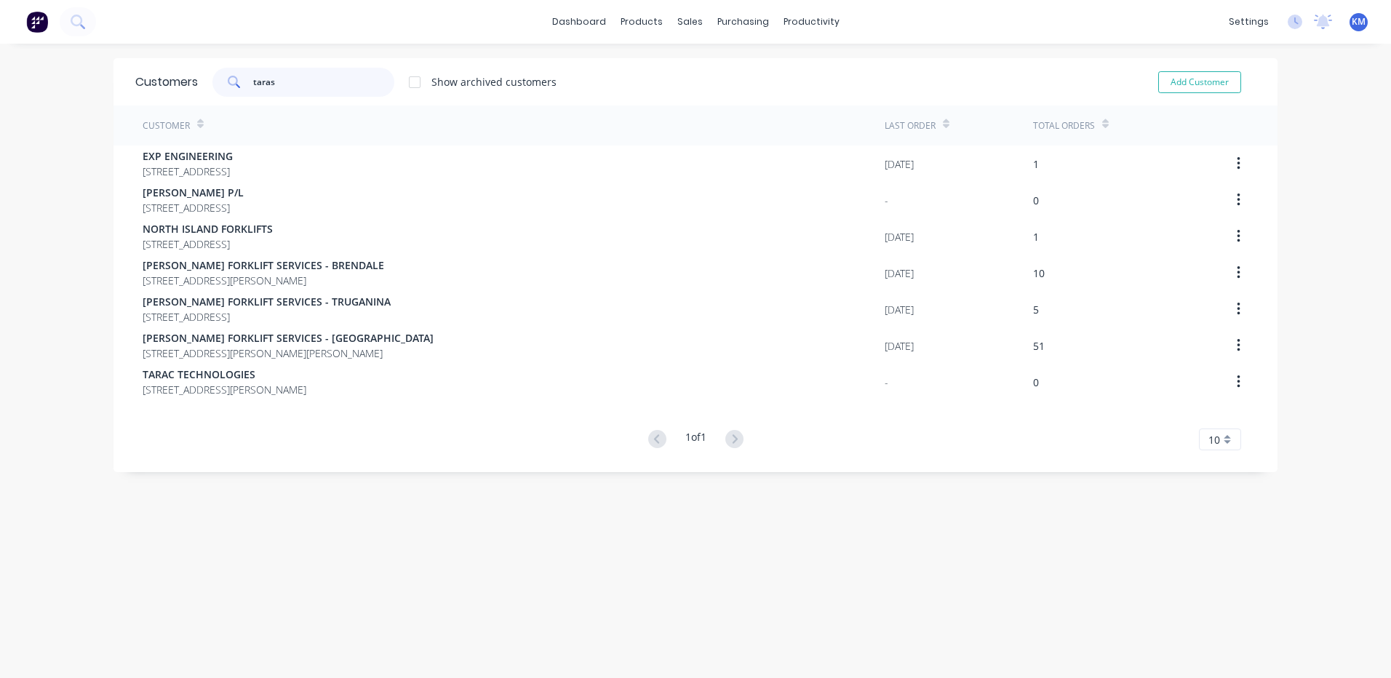
type input "tara"
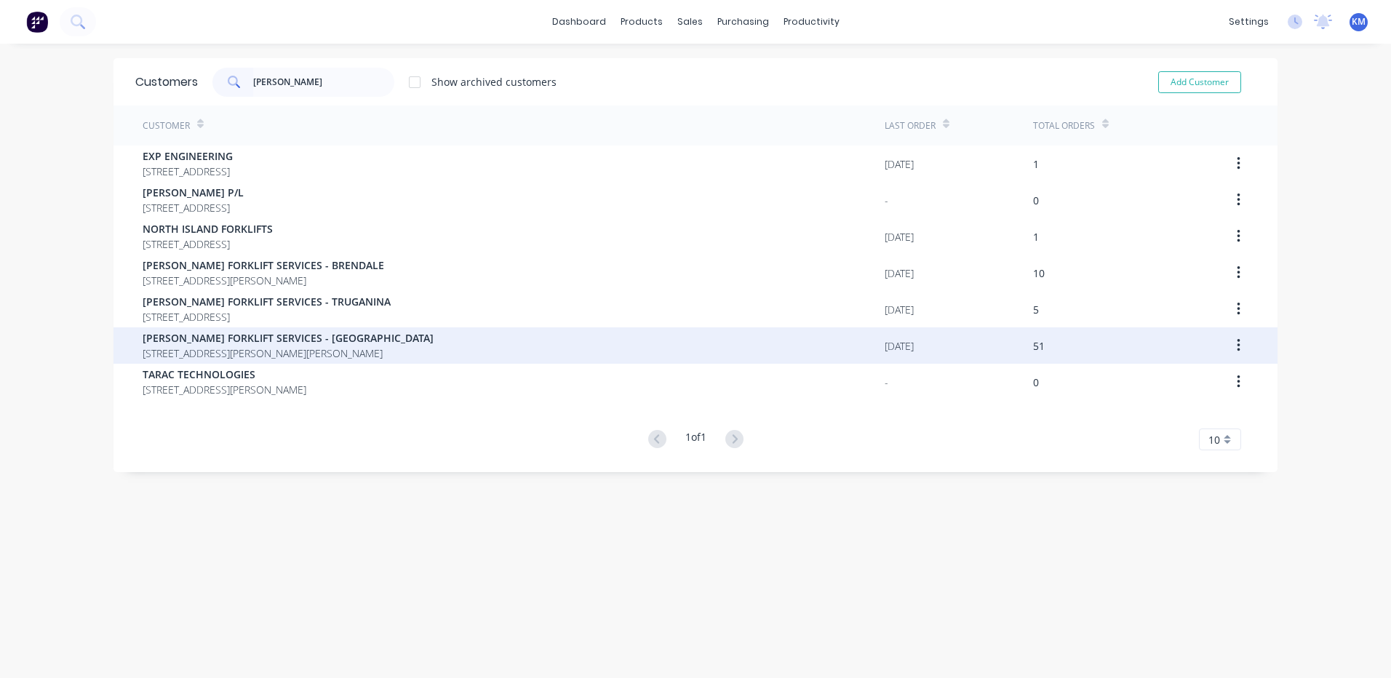
click at [463, 333] on div "TARA FORKLIFT SERVICES - WETHERILL PARK 1/35 DAVIS ROAD, WETHERILL PARK 2164" at bounding box center [514, 345] width 742 height 36
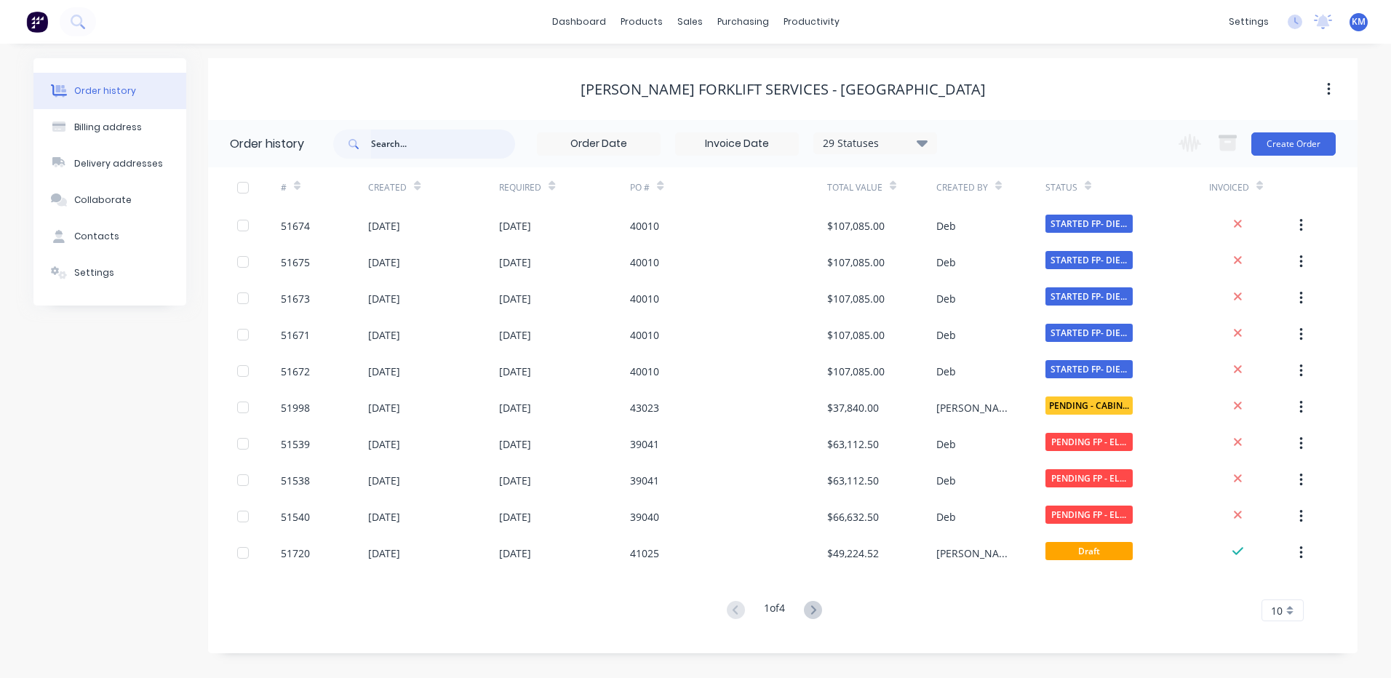
click at [434, 151] on input "text" at bounding box center [443, 143] width 144 height 29
type input "toyota"
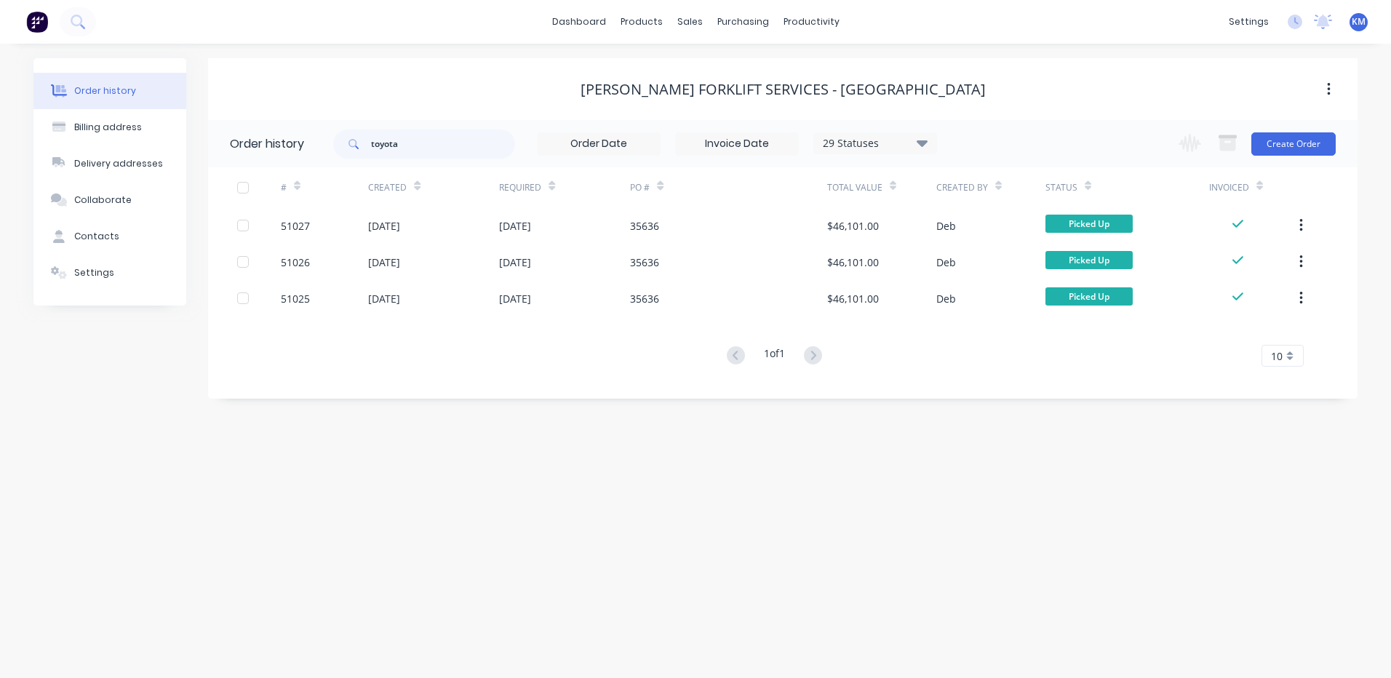
click at [514, 225] on div "30 May 2024" at bounding box center [515, 225] width 32 height 15
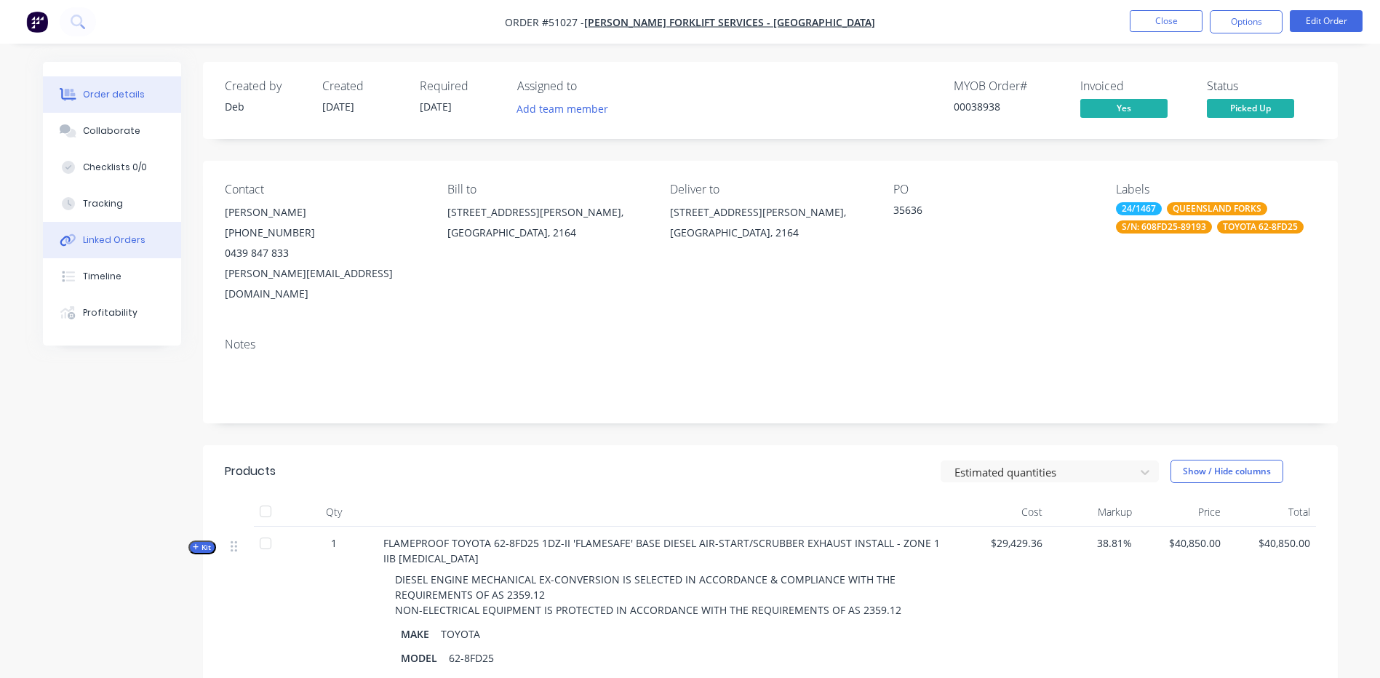
click at [144, 237] on button "Linked Orders" at bounding box center [112, 240] width 138 height 36
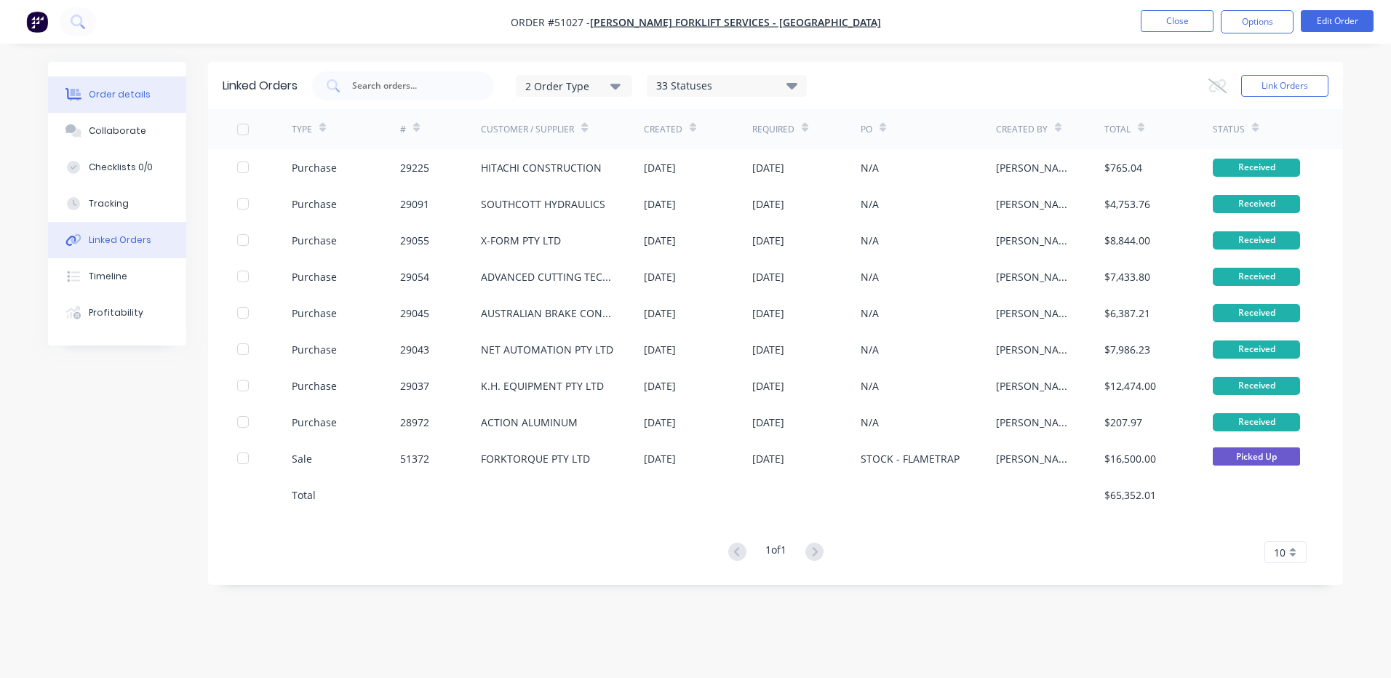
click at [153, 108] on button "Order details" at bounding box center [117, 94] width 138 height 36
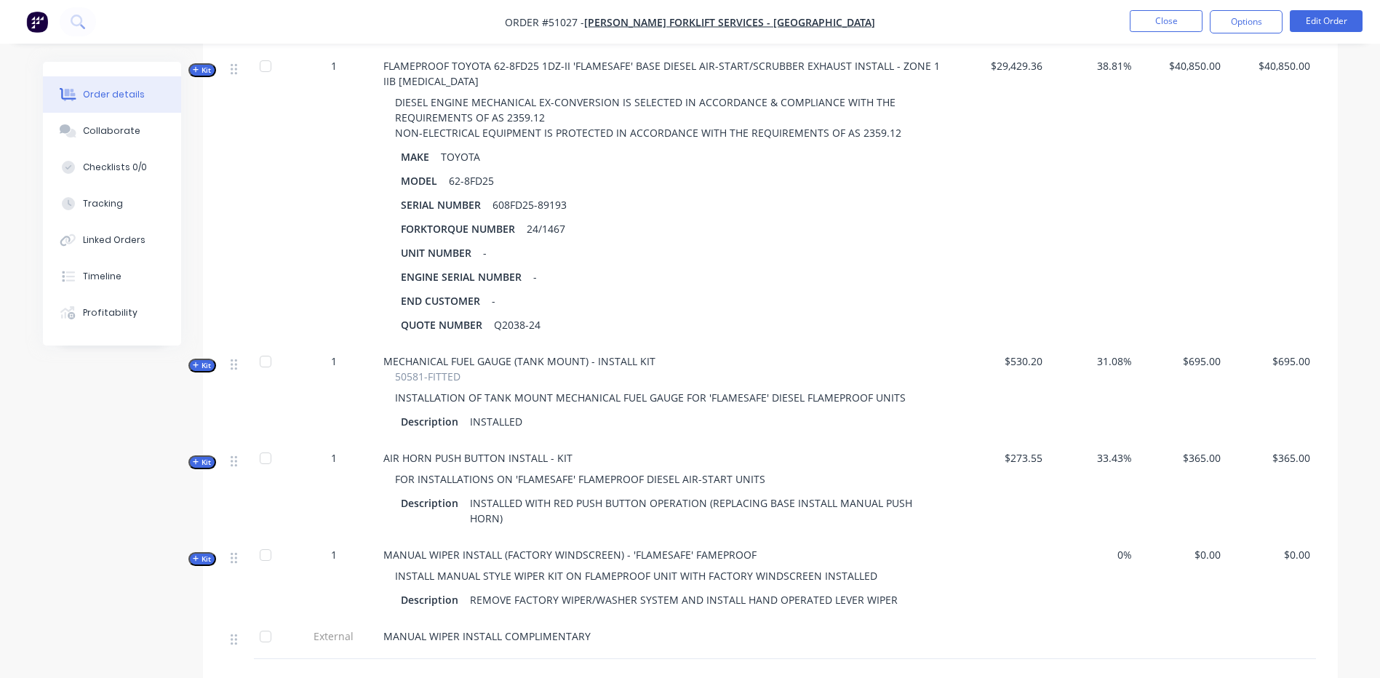
scroll to position [509, 0]
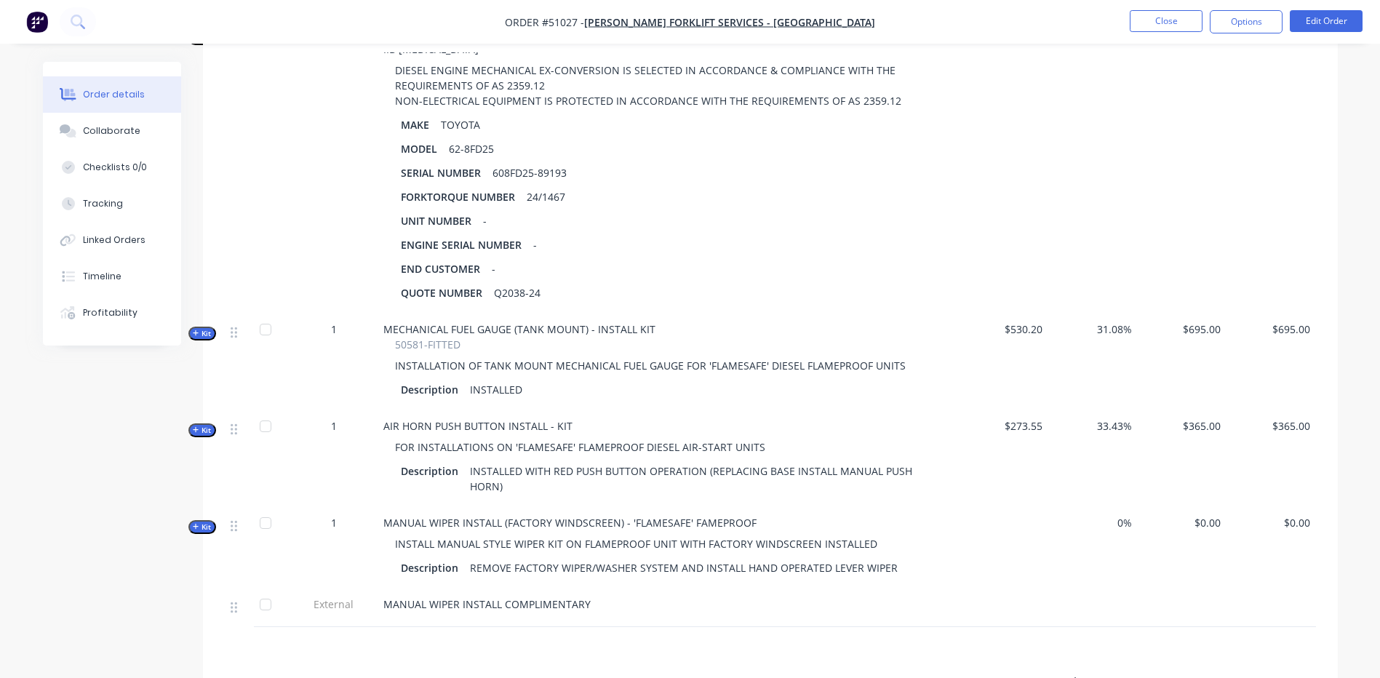
click at [205, 328] on span "Kit" at bounding box center [202, 333] width 19 height 11
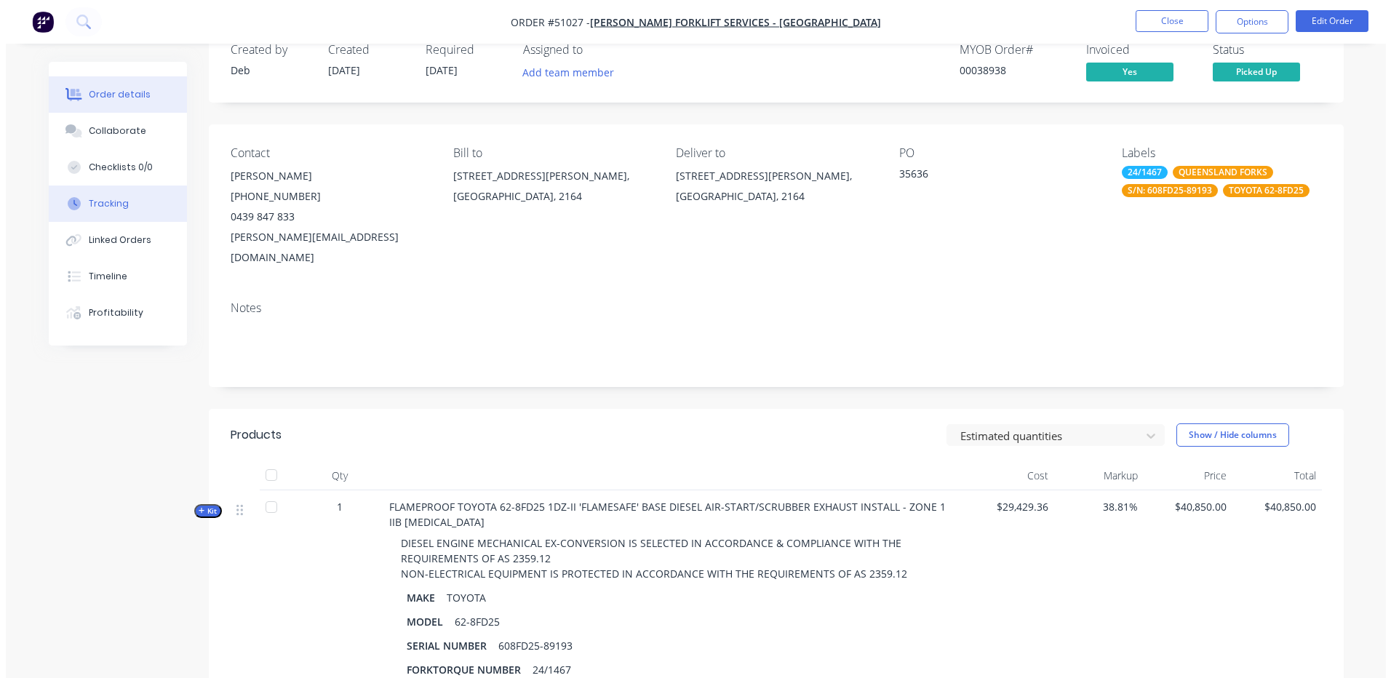
scroll to position [0, 0]
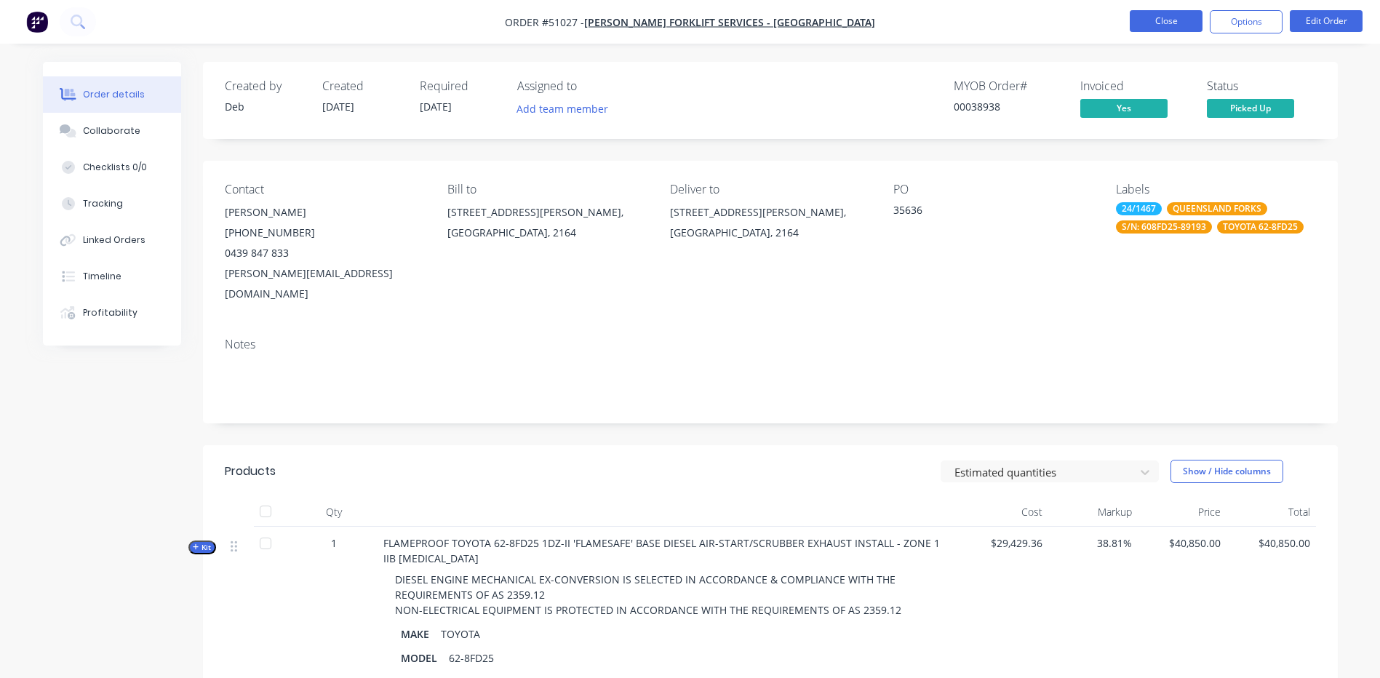
click at [1152, 19] on button "Close" at bounding box center [1166, 21] width 73 height 22
